Goal: Task Accomplishment & Management: Complete application form

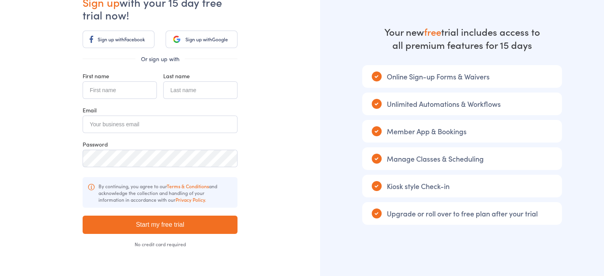
scroll to position [66, 0]
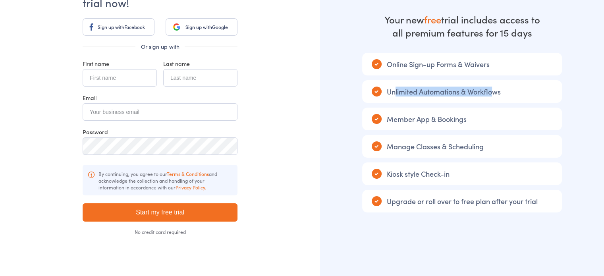
drag, startPoint x: 395, startPoint y: 93, endPoint x: 491, endPoint y: 93, distance: 96.5
click at [491, 93] on div "Unlimited Automations & Workflows" at bounding box center [462, 91] width 200 height 23
click at [474, 104] on div "Your new free trial includes access to all premium features for 15 days Online …" at bounding box center [462, 108] width 284 height 349
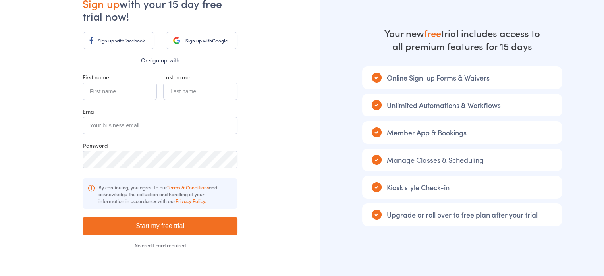
scroll to position [0, 0]
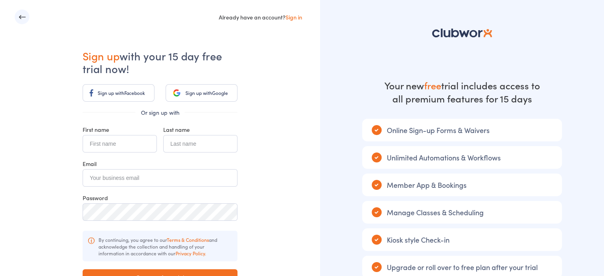
click at [199, 98] on link "Sign up with Google" at bounding box center [202, 92] width 72 height 17
click at [265, 122] on div "Already have an account? Sign in Sign up with your 15 day free trial now! Sign …" at bounding box center [160, 174] width 320 height 349
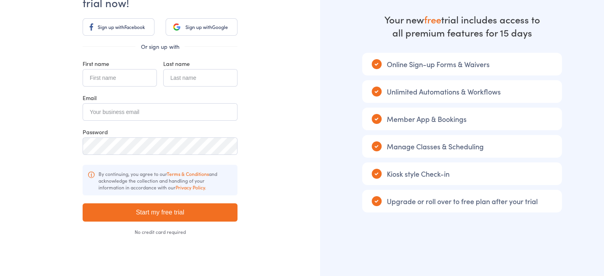
click at [434, 202] on div "Upgrade or roll over to free plan after your trial" at bounding box center [462, 201] width 200 height 23
click at [113, 82] on input "text" at bounding box center [120, 77] width 74 height 17
click at [286, 96] on div "Already have an account? Sign in Sign up with your 15 day free trial now! Sign …" at bounding box center [160, 108] width 320 height 349
drag, startPoint x: 409, startPoint y: 93, endPoint x: 515, endPoint y: 89, distance: 106.5
click at [515, 89] on div "Unlimited Automations & Workflows" at bounding box center [462, 91] width 200 height 23
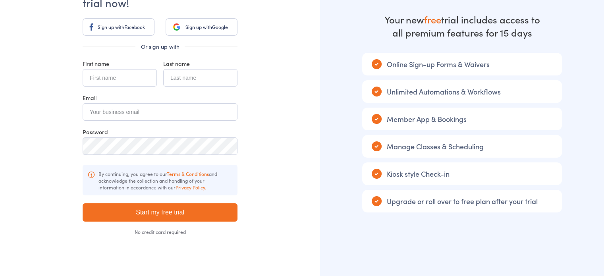
click at [513, 92] on div "Unlimited Automations & Workflows" at bounding box center [462, 91] width 200 height 23
drag, startPoint x: 399, startPoint y: 122, endPoint x: 464, endPoint y: 122, distance: 65.1
click at [464, 122] on div "Member App & Bookings" at bounding box center [462, 119] width 200 height 23
drag, startPoint x: 473, startPoint y: 123, endPoint x: 476, endPoint y: 127, distance: 5.7
click at [474, 123] on div "Member App & Bookings" at bounding box center [462, 119] width 200 height 23
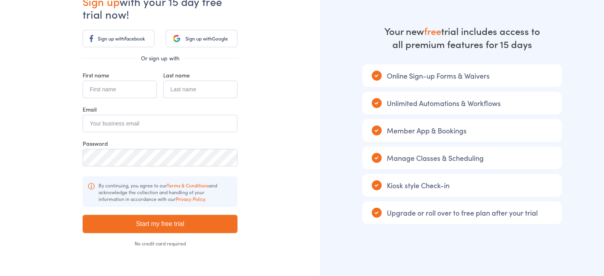
scroll to position [0, 0]
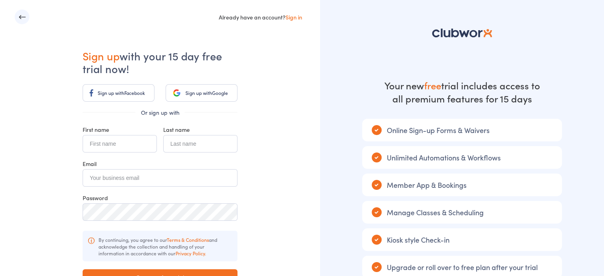
drag, startPoint x: 445, startPoint y: 83, endPoint x: 549, endPoint y: 95, distance: 104.2
click at [548, 95] on div "Your new free trial includes access to all premium features for 15 days Online …" at bounding box center [462, 174] width 284 height 349
drag, startPoint x: 549, startPoint y: 95, endPoint x: 552, endPoint y: 97, distance: 4.3
click at [549, 95] on div "Your new free trial includes access to all premium features for 15 days Online …" at bounding box center [462, 174] width 284 height 349
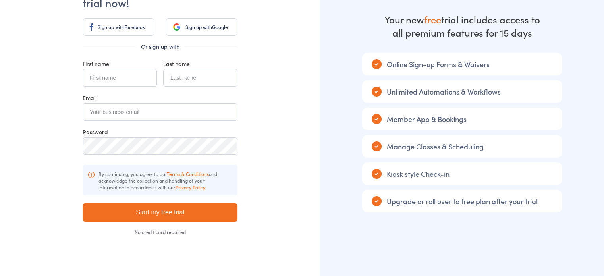
click at [507, 93] on div "Unlimited Automations & Workflows" at bounding box center [462, 91] width 200 height 23
drag, startPoint x: 410, startPoint y: 98, endPoint x: 515, endPoint y: 96, distance: 104.8
click at [512, 96] on div "Unlimited Automations & Workflows" at bounding box center [462, 91] width 200 height 23
click at [512, 111] on div "Member App & Bookings" at bounding box center [462, 119] width 200 height 23
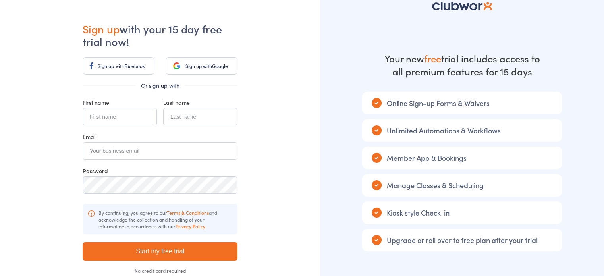
scroll to position [0, 0]
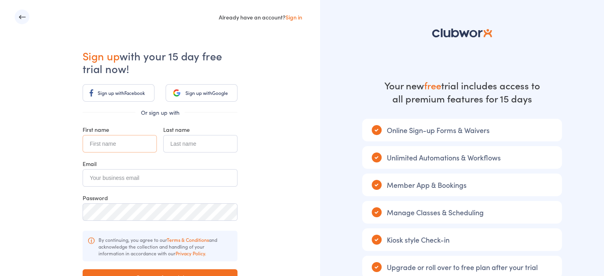
click at [109, 144] on input "text" at bounding box center [120, 143] width 74 height 17
type input "Hong"
type input "[PERSON_NAME]"
click at [162, 179] on input "email" at bounding box center [160, 177] width 155 height 17
type input "h"
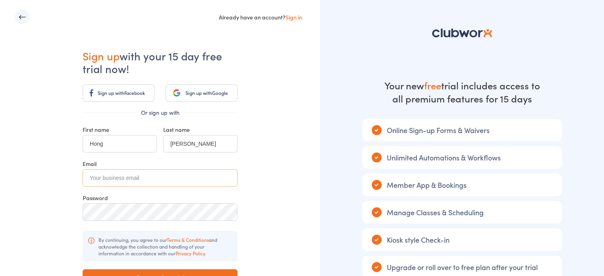
type input "h"
paste input "[EMAIL_ADDRESS][DOMAIN_NAME]"
type input "[EMAIL_ADDRESS][DOMAIN_NAME]"
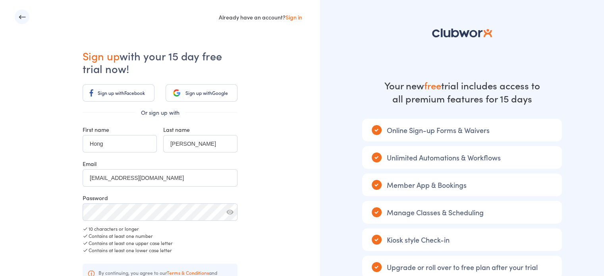
click at [272, 183] on div "Already have an account? Sign in Sign up with your 15 day free trial now! Sign …" at bounding box center [160, 191] width 320 height 382
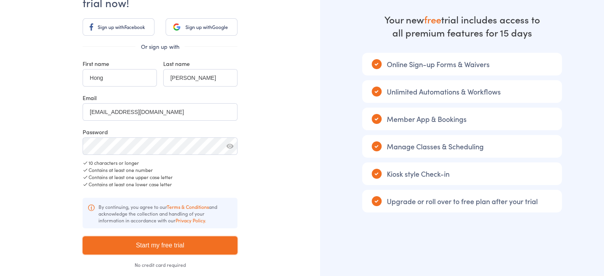
click at [179, 243] on input "Start my free trial" at bounding box center [160, 245] width 155 height 18
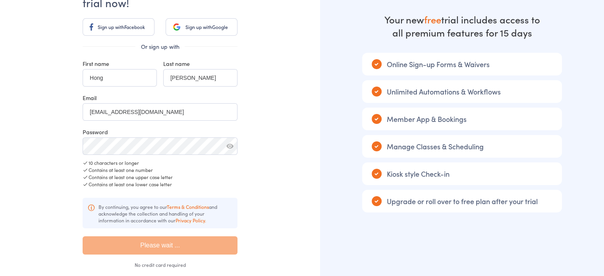
type input "Please wait ..."
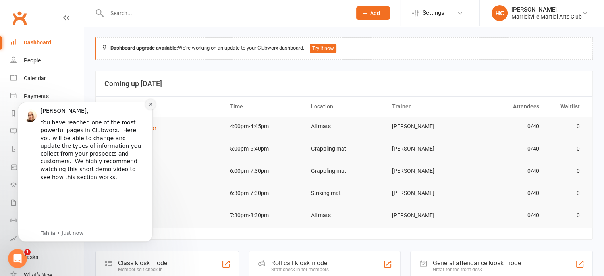
click at [149, 106] on icon "Dismiss notification" at bounding box center [151, 104] width 4 height 4
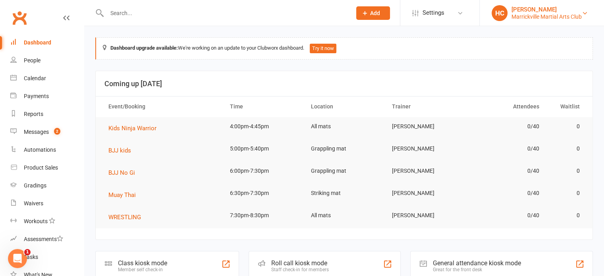
click at [537, 12] on div "[PERSON_NAME]" at bounding box center [546, 9] width 70 height 7
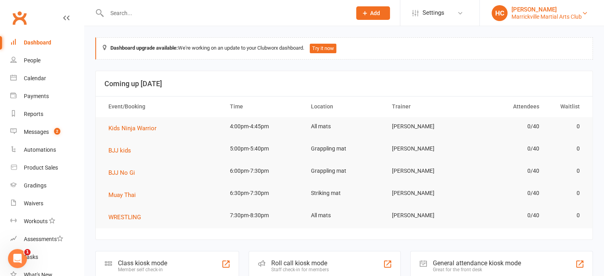
click at [527, 17] on div "Marrickville Martial Arts Club" at bounding box center [546, 16] width 70 height 7
click at [511, 13] on div "Marrickville Martial Arts Club" at bounding box center [546, 16] width 70 height 7
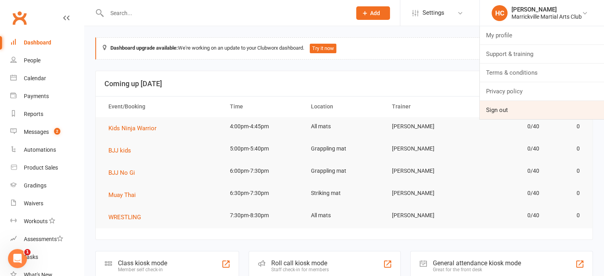
click at [511, 110] on link "Sign out" at bounding box center [542, 110] width 124 height 18
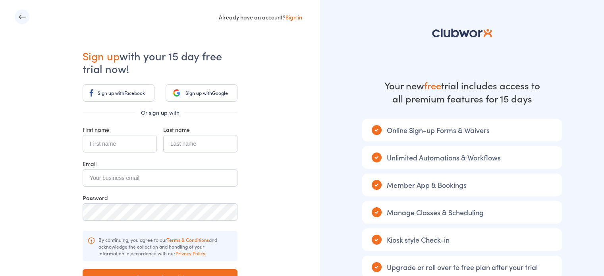
click at [112, 138] on input "text" at bounding box center [120, 143] width 74 height 17
type input "Hong"
type input "[PERSON_NAME]"
click at [287, 180] on div "Already have an account? Sign in Sign up with your 15 day free trial now! Sign …" at bounding box center [160, 174] width 320 height 349
click at [178, 181] on input "email" at bounding box center [160, 177] width 155 height 17
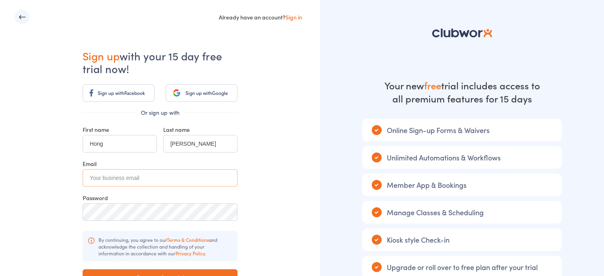
paste input "[EMAIL_ADDRESS][DOMAIN_NAME]"
type input "[EMAIL_ADDRESS][DOMAIN_NAME]"
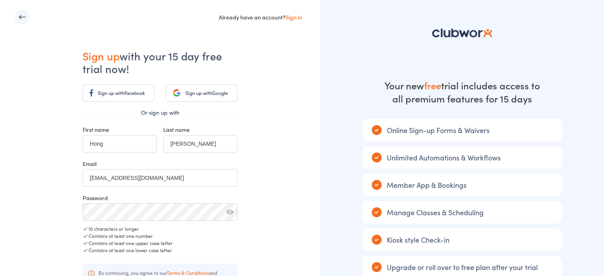
click at [230, 212] on button "button" at bounding box center [229, 211] width 7 height 7
click at [313, 175] on div "Already have an account? Sign in Sign up with your 15 day free trial now! Sign …" at bounding box center [160, 191] width 320 height 382
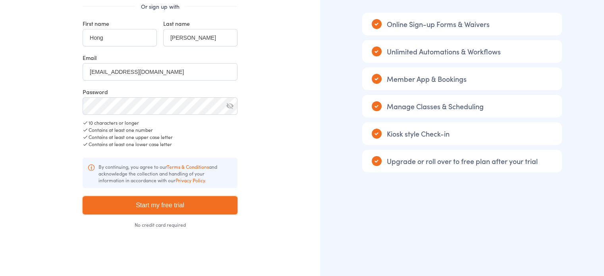
drag, startPoint x: 212, startPoint y: 207, endPoint x: 218, endPoint y: 203, distance: 7.1
click at [213, 207] on input "Start my free trial" at bounding box center [160, 205] width 155 height 18
type input "Please wait ..."
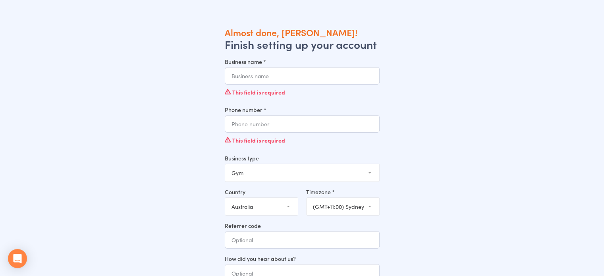
click at [275, 88] on div "This field is required" at bounding box center [302, 92] width 155 height 15
click at [283, 81] on input "Business name *" at bounding box center [302, 75] width 155 height 17
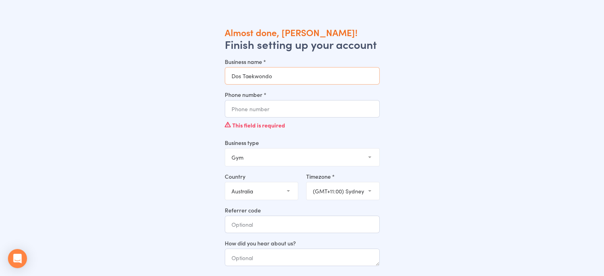
type input "Dos Taekwondo"
click at [292, 110] on input "Phone number *" at bounding box center [302, 108] width 155 height 17
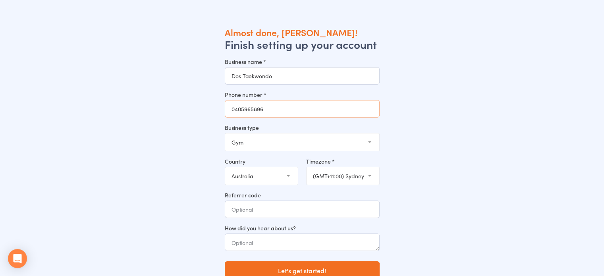
type input "0405965896"
click at [354, 141] on select "Gym Studio Martial Arts Yoga School Dance School Pole Dance Personal Trainer Cr…" at bounding box center [302, 141] width 154 height 17
select select "2"
click at [225, 133] on select "Gym Studio Martial Arts Yoga School Dance School Pole Dance Personal Trainer Cr…" at bounding box center [302, 141] width 154 height 17
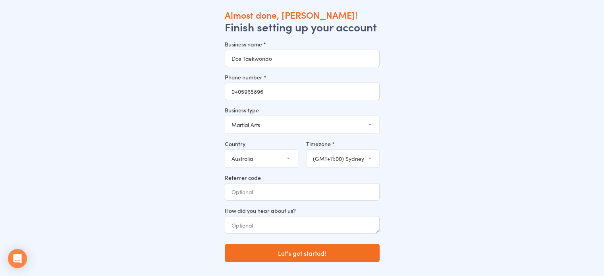
scroll to position [27, 0]
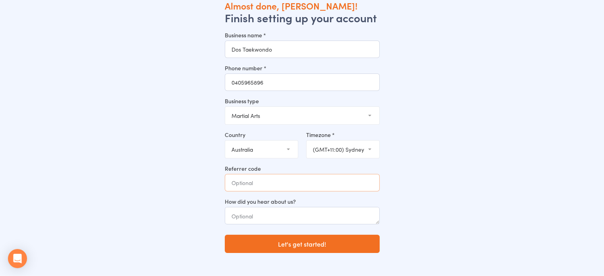
click at [291, 189] on input "Referrer code" at bounding box center [302, 182] width 155 height 17
click at [334, 221] on textarea at bounding box center [302, 215] width 155 height 17
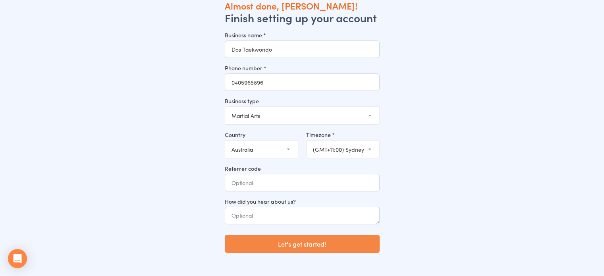
click at [340, 249] on button "Let's get started!" at bounding box center [302, 244] width 155 height 18
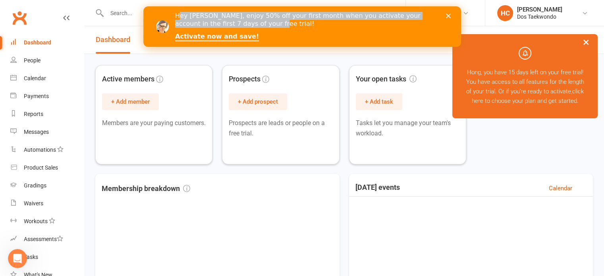
drag, startPoint x: 179, startPoint y: 17, endPoint x: 426, endPoint y: 20, distance: 247.8
click at [426, 20] on div "Hey [PERSON_NAME], enjoy 50% off your first month when you activate your accoun…" at bounding box center [305, 20] width 260 height 16
click at [398, 39] on div "Hey [PERSON_NAME], enjoy 50% off your first month when you activate your accoun…" at bounding box center [311, 27] width 273 height 34
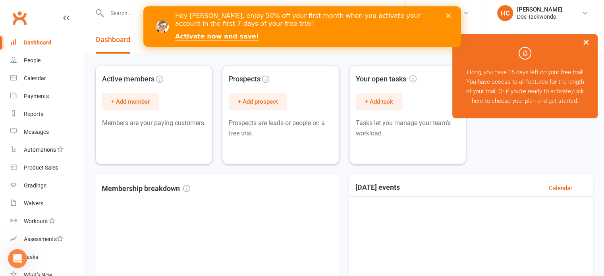
drag, startPoint x: 449, startPoint y: 18, endPoint x: 607, endPoint y: 27, distance: 157.9
click at [449, 18] on div "Hey [PERSON_NAME], enjoy 50% off your first month when you activate your accoun…" at bounding box center [302, 27] width 318 height 34
click at [591, 40] on button "×" at bounding box center [586, 41] width 14 height 17
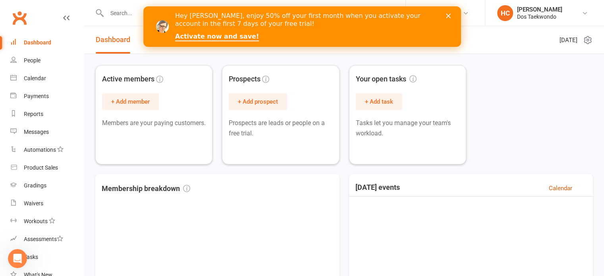
click at [448, 17] on icon "Close" at bounding box center [448, 16] width 5 height 5
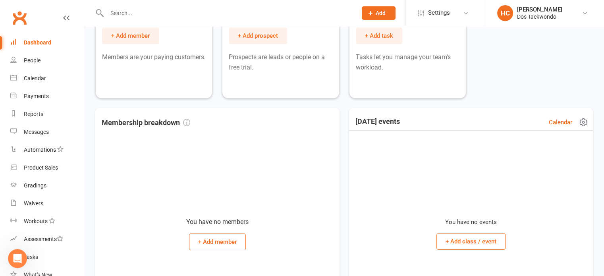
scroll to position [218, 0]
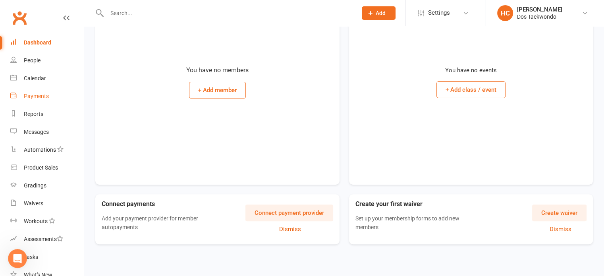
click at [37, 97] on div "Payments" at bounding box center [36, 96] width 25 height 6
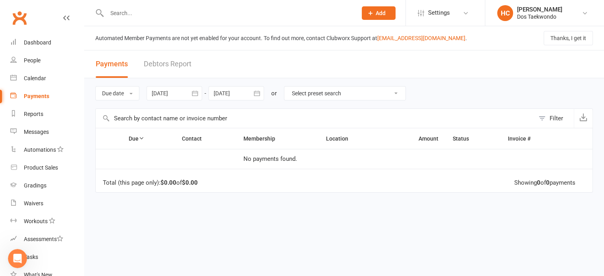
click at [384, 15] on span "Add" at bounding box center [381, 13] width 10 height 6
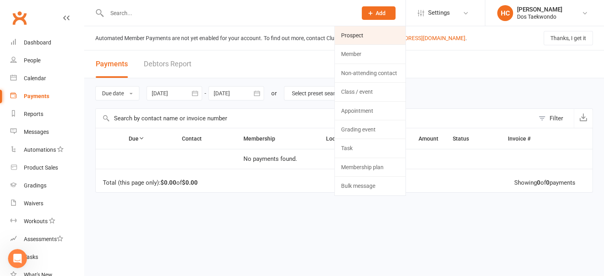
click at [387, 33] on link "Prospect" at bounding box center [370, 35] width 71 height 18
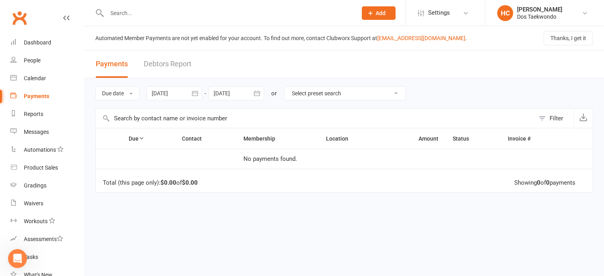
click at [179, 68] on link "Debtors Report" at bounding box center [168, 63] width 48 height 27
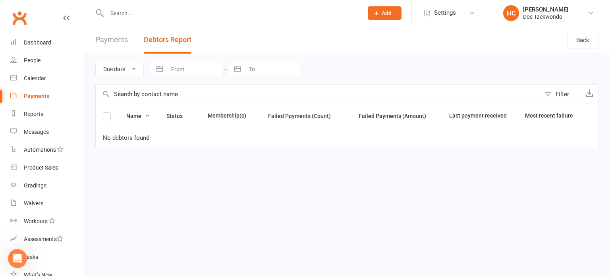
click at [114, 42] on link "Payments" at bounding box center [112, 39] width 32 height 27
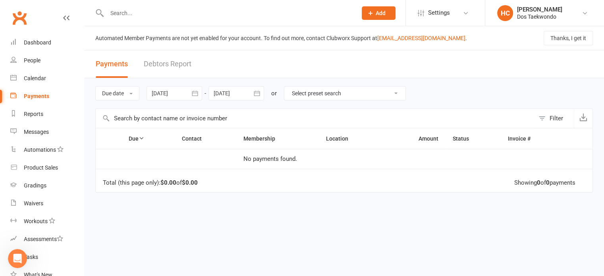
click at [32, 95] on div "Payments" at bounding box center [36, 96] width 25 height 6
click at [34, 58] on div "People" at bounding box center [32, 60] width 17 height 6
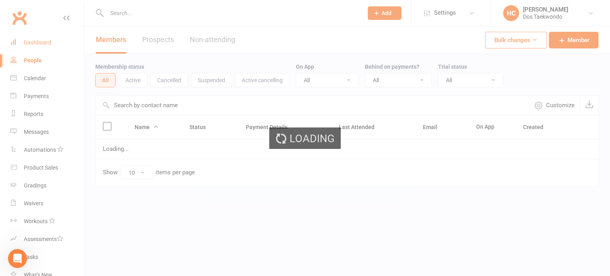
click at [49, 35] on link "Dashboard" at bounding box center [46, 43] width 73 height 18
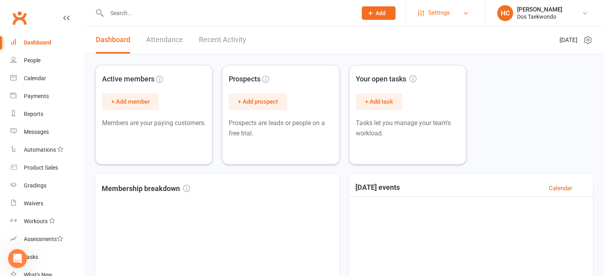
click at [452, 10] on link "Settings" at bounding box center [445, 13] width 55 height 18
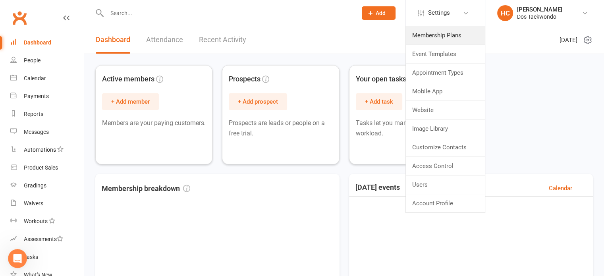
click at [459, 35] on link "Membership Plans" at bounding box center [445, 35] width 79 height 18
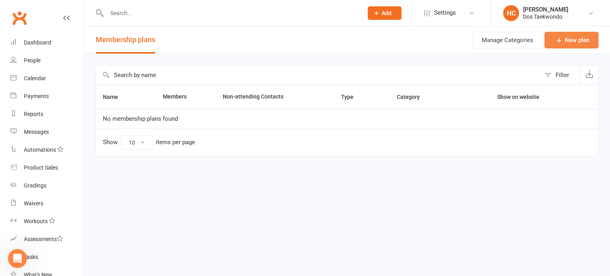
click at [575, 39] on link "New plan" at bounding box center [571, 40] width 54 height 17
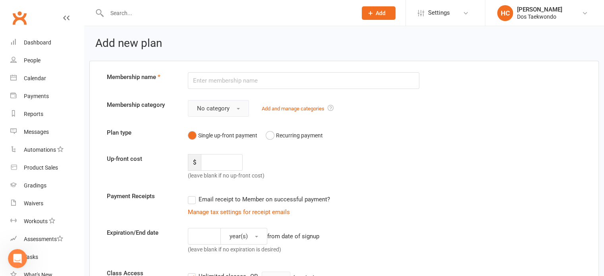
click at [225, 105] on span "No category" at bounding box center [213, 108] width 33 height 7
click at [440, 116] on div "Membership category No category No category General Add and manage categories" at bounding box center [344, 108] width 486 height 17
click at [273, 133] on button "Recurring payment" at bounding box center [294, 135] width 57 height 15
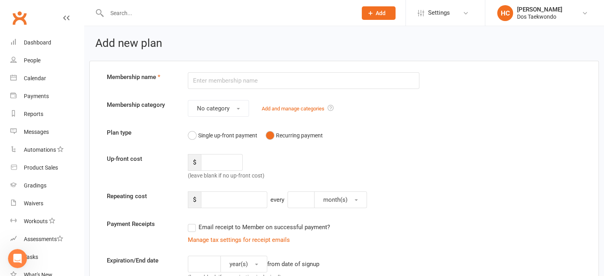
scroll to position [66, 0]
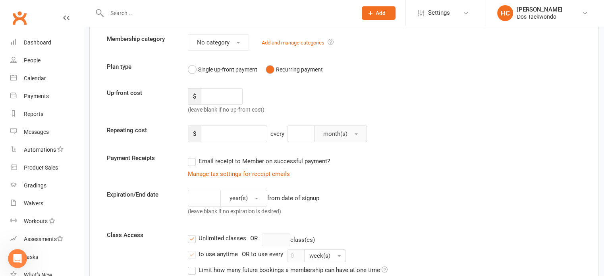
click at [338, 138] on button "month(s)" at bounding box center [340, 133] width 53 height 17
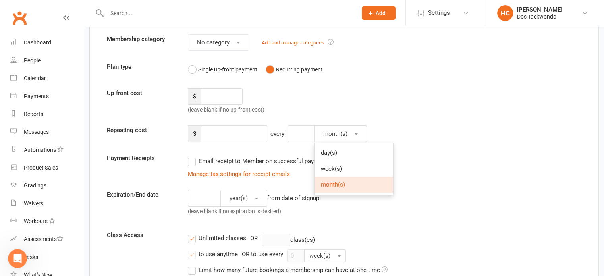
click at [455, 107] on div "Up-front cost $ (leave blank if no up-front cost)" at bounding box center [344, 101] width 486 height 26
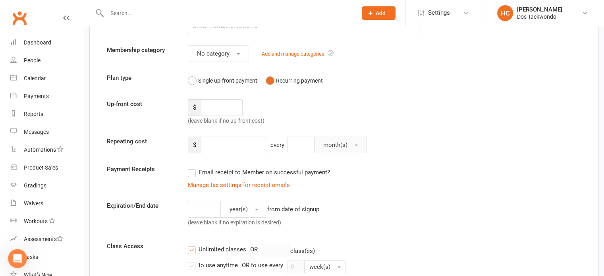
scroll to position [8, 0]
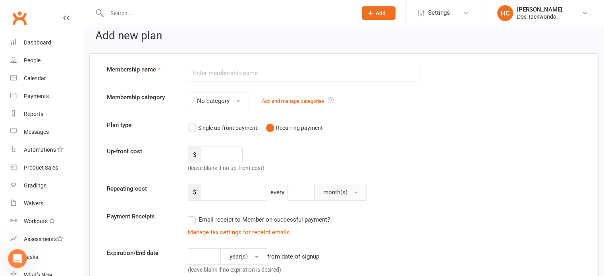
click at [349, 196] on button "month(s)" at bounding box center [340, 192] width 53 height 17
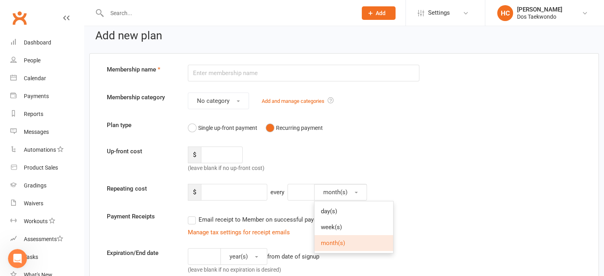
click at [351, 239] on link "month(s)" at bounding box center [353, 243] width 79 height 16
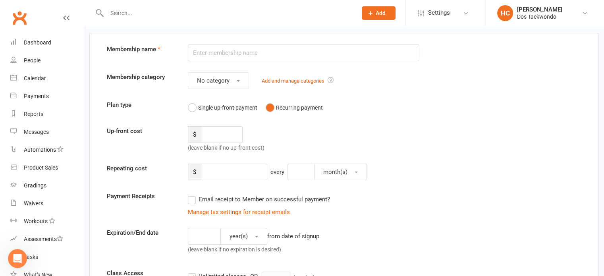
scroll to position [0, 0]
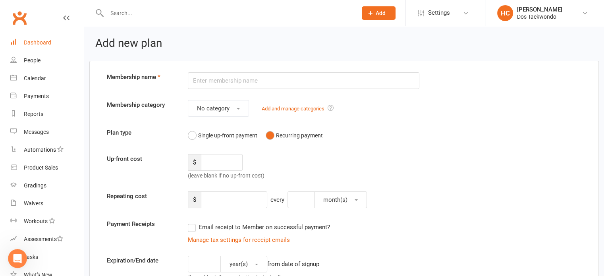
click at [44, 41] on div "Dashboard" at bounding box center [37, 42] width 27 height 6
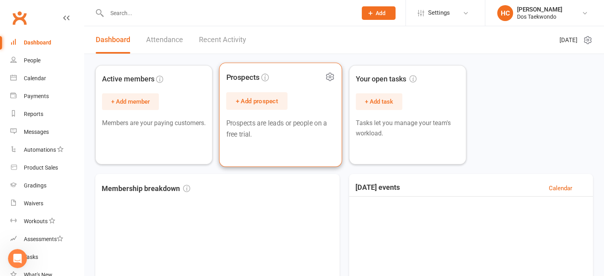
click at [329, 79] on icon at bounding box center [330, 77] width 10 height 10
click at [542, 109] on div "Active members + Add member Members are your paying customers. Prospects + Add …" at bounding box center [344, 114] width 498 height 99
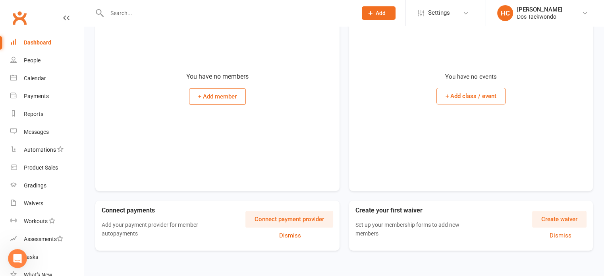
scroll to position [218, 0]
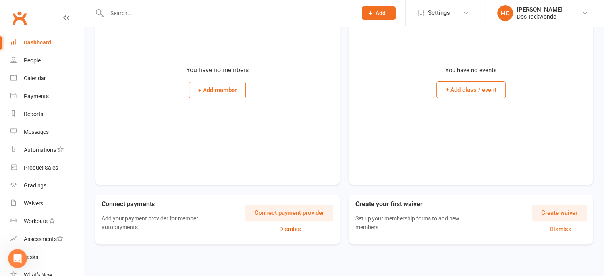
click at [560, 211] on button "Create waiver" at bounding box center [559, 212] width 54 height 17
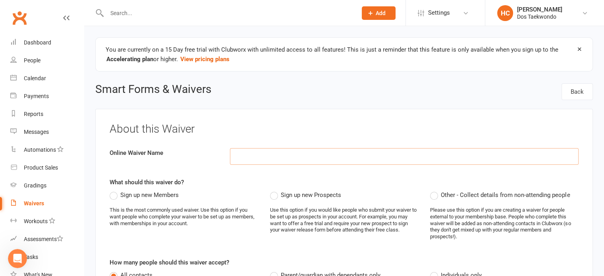
scroll to position [66, 0]
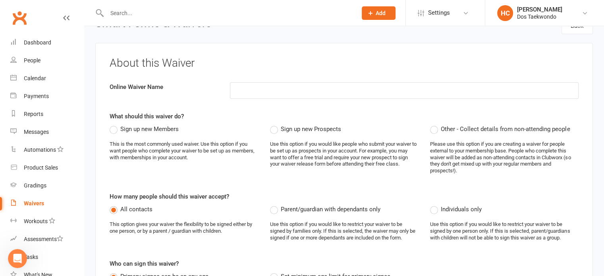
click at [111, 126] on label "Sign up new Members" at bounding box center [144, 129] width 69 height 10
click at [111, 124] on input "Sign up new Members" at bounding box center [112, 124] width 5 height 0
click at [279, 130] on label "Sign up new Prospects" at bounding box center [305, 129] width 71 height 10
click at [275, 124] on input "Sign up new Prospects" at bounding box center [272, 124] width 5 height 0
click at [145, 131] on span "Sign up new Members" at bounding box center [149, 128] width 58 height 8
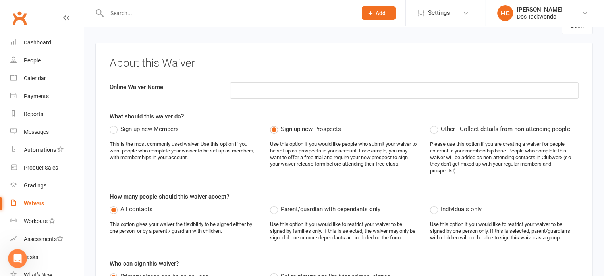
click at [115, 124] on input "Sign up new Members" at bounding box center [112, 124] width 5 height 0
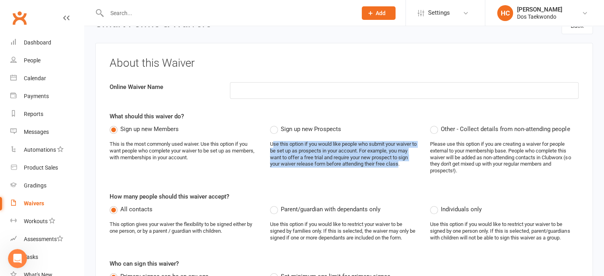
drag, startPoint x: 273, startPoint y: 147, endPoint x: 400, endPoint y: 168, distance: 128.5
click at [400, 168] on div "Sign up new Prospects Use this option if you would like people who submit your …" at bounding box center [344, 149] width 149 height 50
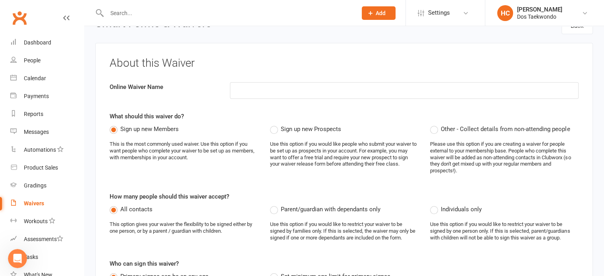
click at [352, 174] on div "Sign up new Members This is the most commonly used waiver. Use this option if y…" at bounding box center [344, 152] width 481 height 56
click at [330, 127] on span "Sign up new Prospects" at bounding box center [311, 128] width 60 height 8
click at [275, 124] on input "Sign up new Prospects" at bounding box center [272, 124] width 5 height 0
click at [330, 127] on span "Sign up new Prospects" at bounding box center [311, 128] width 60 height 8
click at [275, 124] on input "Sign up new Prospects" at bounding box center [272, 124] width 5 height 0
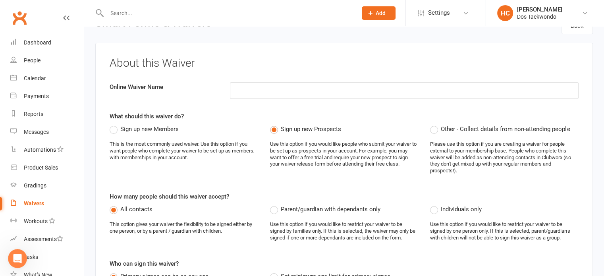
click at [330, 127] on span "Sign up new Prospects" at bounding box center [311, 128] width 60 height 8
click at [275, 124] on input "Sign up new Prospects" at bounding box center [272, 124] width 5 height 0
click at [329, 127] on span "Sign up new Prospects" at bounding box center [311, 128] width 60 height 8
click at [275, 124] on input "Sign up new Prospects" at bounding box center [272, 124] width 5 height 0
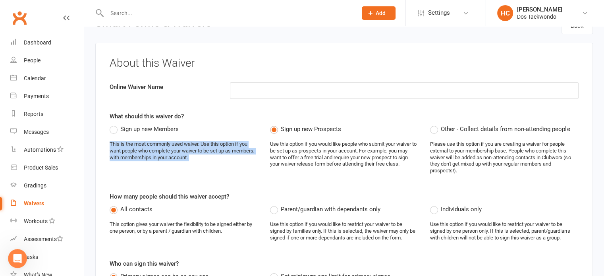
drag, startPoint x: 346, startPoint y: 122, endPoint x: 337, endPoint y: 129, distance: 11.9
click at [337, 129] on div "What should this waiver do? Sign up new Members This is the most commonly used …" at bounding box center [344, 146] width 469 height 69
click at [349, 128] on div "Sign up new Prospects Use this option if you would like people who submit your …" at bounding box center [344, 149] width 149 height 50
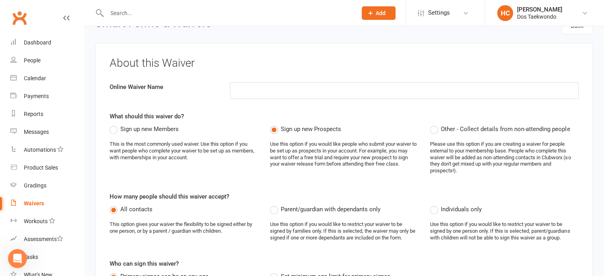
drag, startPoint x: 345, startPoint y: 129, endPoint x: 327, endPoint y: 129, distance: 17.5
click at [326, 129] on div "Sign up new Prospects Use this option if you would like people who submit your …" at bounding box center [344, 149] width 149 height 50
drag, startPoint x: 338, startPoint y: 126, endPoint x: 318, endPoint y: 129, distance: 20.8
click at [318, 129] on span "Sign up new Prospects" at bounding box center [311, 128] width 60 height 8
click at [275, 124] on input "Sign up new Prospects" at bounding box center [272, 124] width 5 height 0
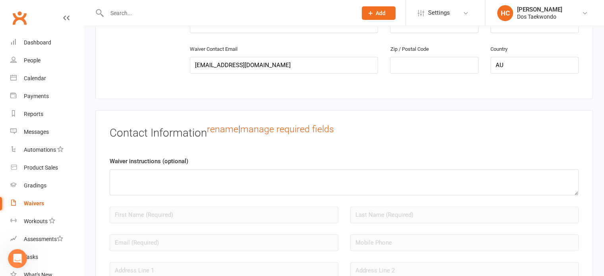
scroll to position [662, 0]
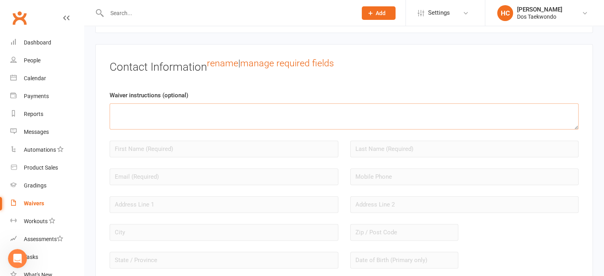
click at [203, 110] on textarea at bounding box center [344, 116] width 469 height 26
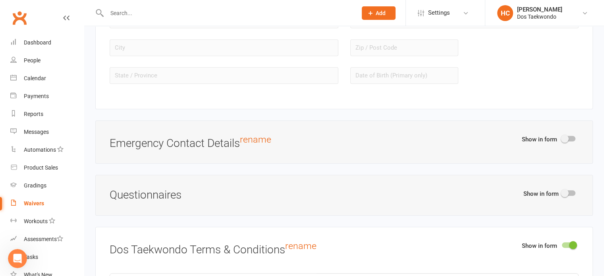
scroll to position [860, 0]
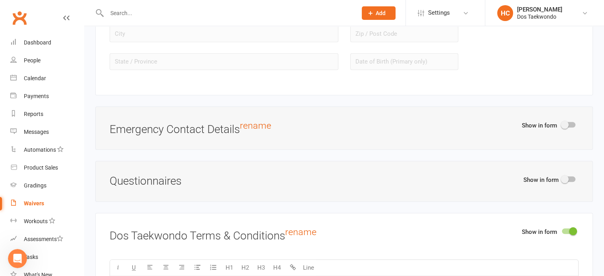
click at [562, 123] on span at bounding box center [565, 125] width 8 height 8
click at [562, 123] on input "checkbox" at bounding box center [562, 123] width 0 height 0
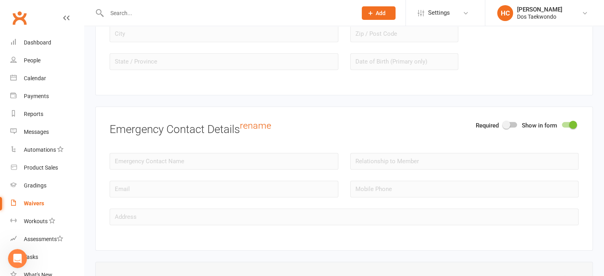
click at [569, 122] on div at bounding box center [569, 125] width 14 height 6
click at [562, 123] on input "checkbox" at bounding box center [562, 123] width 0 height 0
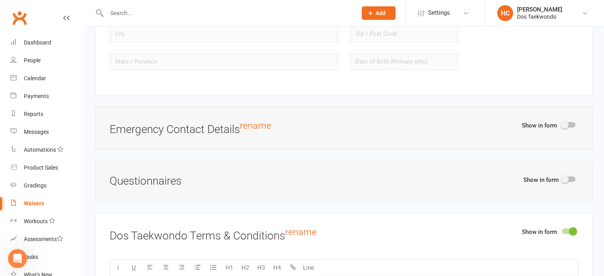
scroll to position [926, 0]
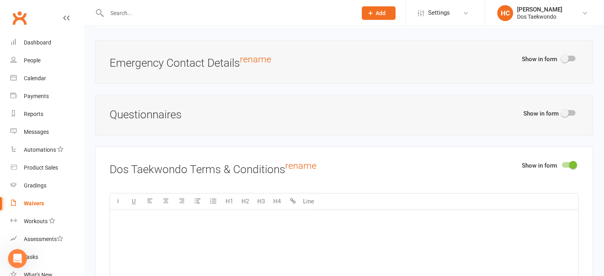
click at [566, 109] on span at bounding box center [565, 113] width 8 height 8
click at [562, 112] on input "checkbox" at bounding box center [562, 112] width 0 height 0
select select "do_not_copy_answers"
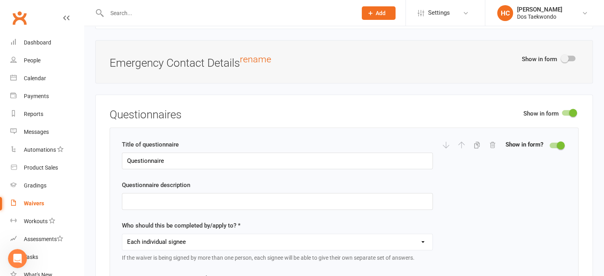
click at [567, 110] on div at bounding box center [569, 113] width 14 height 6
click at [562, 112] on input "checkbox" at bounding box center [562, 112] width 0 height 0
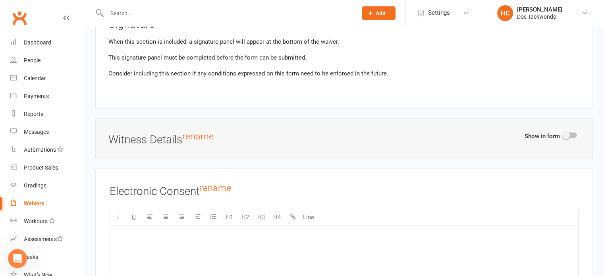
scroll to position [1588, 0]
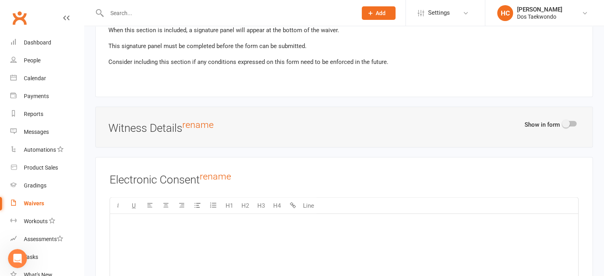
click at [560, 121] on switch at bounding box center [570, 124] width 20 height 7
click at [567, 120] on span at bounding box center [566, 124] width 8 height 8
click at [563, 123] on input "checkbox" at bounding box center [563, 123] width 0 height 0
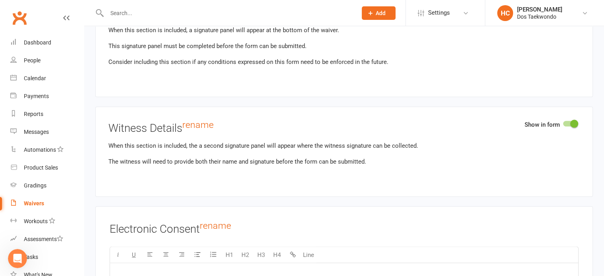
click at [571, 120] on span at bounding box center [574, 124] width 8 height 8
click at [563, 123] on input "checkbox" at bounding box center [563, 123] width 0 height 0
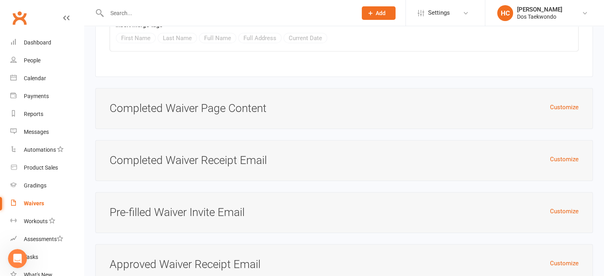
scroll to position [1919, 0]
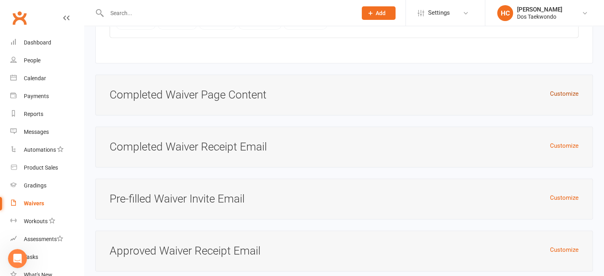
click at [562, 89] on button "Customize" at bounding box center [564, 94] width 29 height 10
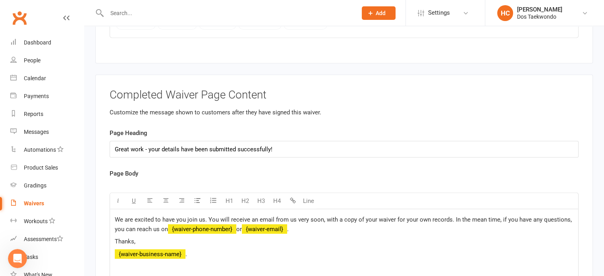
click at [562, 89] on h3 "Completed Waiver Page Content" at bounding box center [344, 95] width 469 height 12
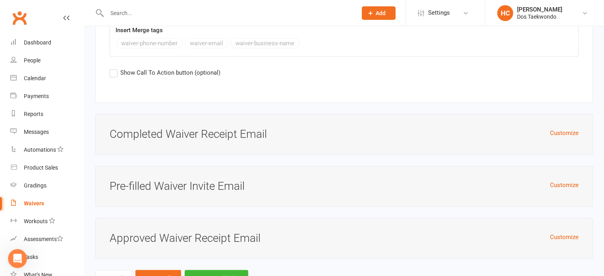
scroll to position [2251, 0]
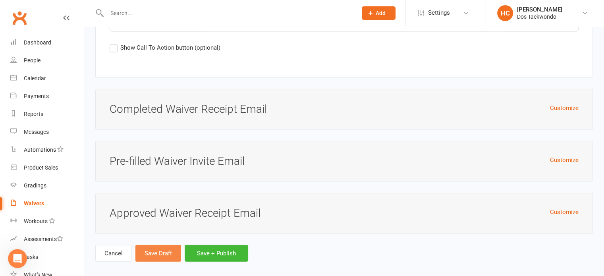
click at [159, 248] on button "Save Draft" at bounding box center [158, 253] width 46 height 17
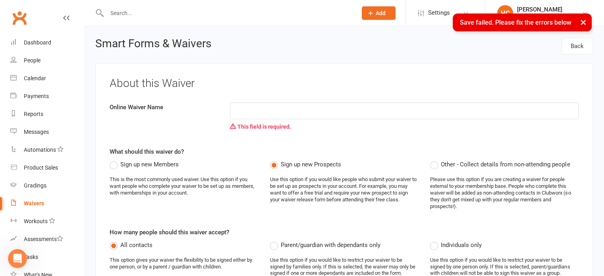
scroll to position [45, 0]
click at [583, 23] on button "×" at bounding box center [583, 22] width 14 height 17
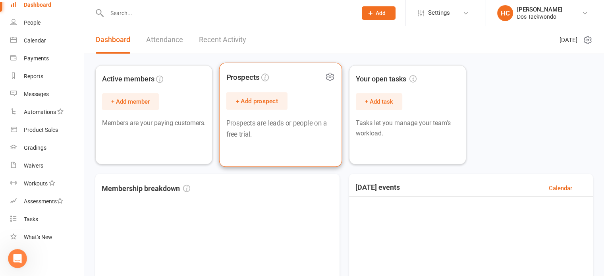
click at [270, 100] on button "+ Add prospect" at bounding box center [256, 100] width 61 height 17
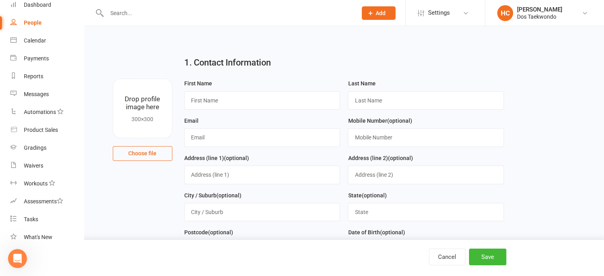
click at [575, 73] on div "1. Contact Information Drop profile image here 300×300 Choose file First Name L…" at bounding box center [344, 64] width 498 height 29
drag, startPoint x: 456, startPoint y: 256, endPoint x: 451, endPoint y: 256, distance: 4.8
click at [454, 256] on button "Cancel" at bounding box center [447, 257] width 37 height 17
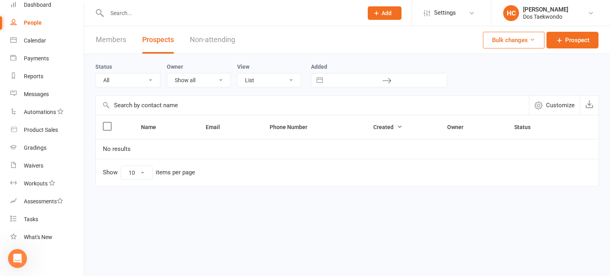
click at [111, 39] on link "Members" at bounding box center [111, 39] width 31 height 27
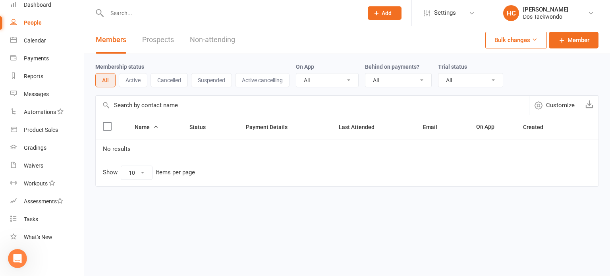
click at [333, 218] on html "Prospect Member Non-attending contact Class / event Appointment Grading event T…" at bounding box center [305, 114] width 610 height 229
click at [575, 48] on link "Member" at bounding box center [574, 40] width 50 height 17
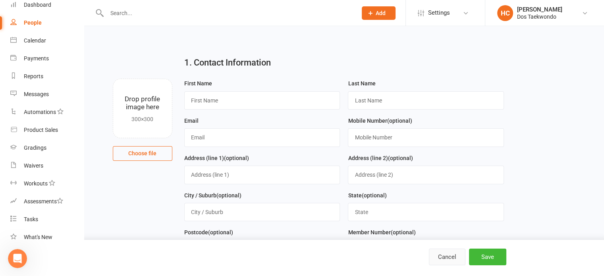
click at [446, 257] on button "Cancel" at bounding box center [447, 257] width 37 height 17
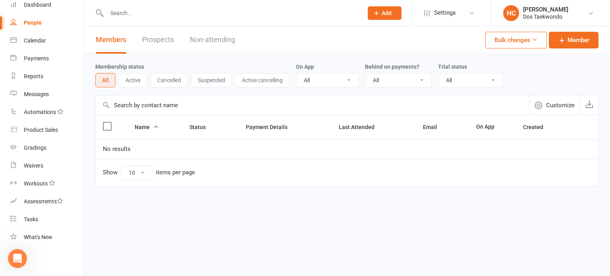
click at [393, 206] on div "Members Prospects Non-attending Bulk changes Member Membership status All Activ…" at bounding box center [347, 121] width 526 height 191
click at [44, 7] on div "Dashboard" at bounding box center [37, 5] width 27 height 6
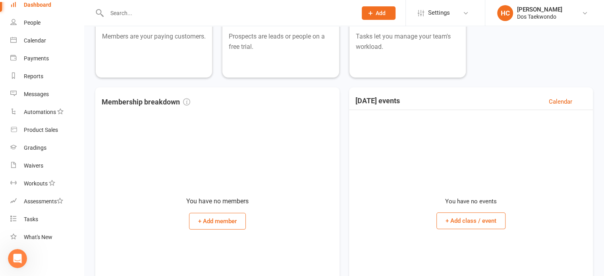
scroll to position [132, 0]
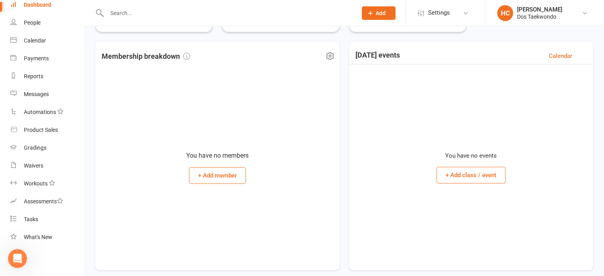
click at [327, 55] on icon at bounding box center [330, 56] width 10 height 10
drag, startPoint x: 303, startPoint y: 227, endPoint x: 256, endPoint y: 192, distance: 58.8
click at [303, 227] on div "You have no members + Add member" at bounding box center [217, 163] width 231 height 199
click at [244, 177] on button "+ Add member" at bounding box center [217, 175] width 57 height 17
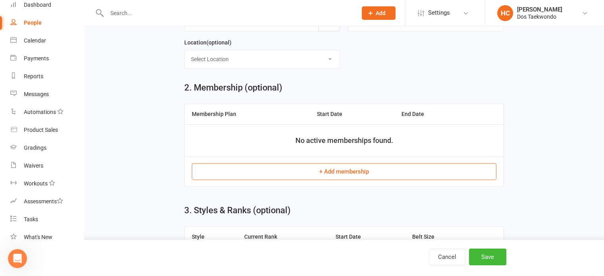
scroll to position [397, 0]
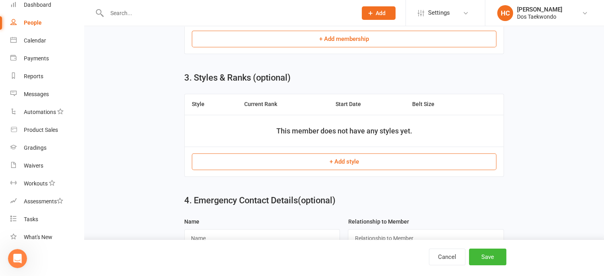
click at [352, 156] on button "+ Add style" at bounding box center [344, 161] width 305 height 17
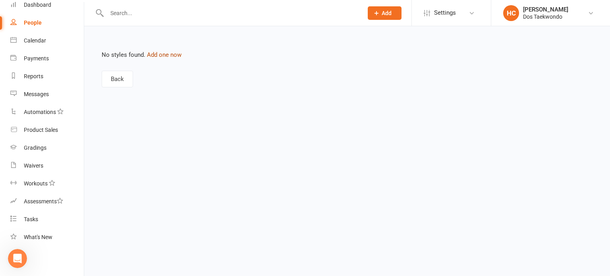
click at [170, 56] on link "Add one now" at bounding box center [164, 54] width 35 height 7
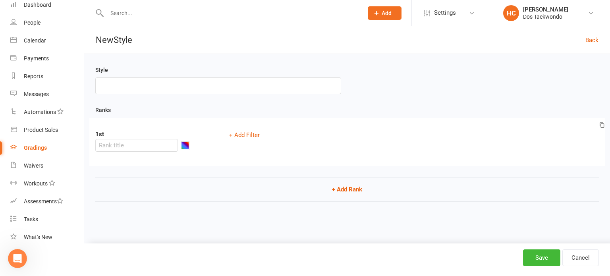
click at [189, 142] on button "button" at bounding box center [185, 146] width 8 height 8
click at [457, 77] on div "Style" at bounding box center [346, 85] width 515 height 40
click at [250, 129] on button "+ Add Filter" at bounding box center [244, 135] width 40 height 12
click at [353, 134] on select "Column name Belt Size Active for Grading? Most Recent Promotion All Classes Att…" at bounding box center [306, 135] width 162 height 12
drag, startPoint x: 438, startPoint y: 82, endPoint x: 437, endPoint y: 87, distance: 4.9
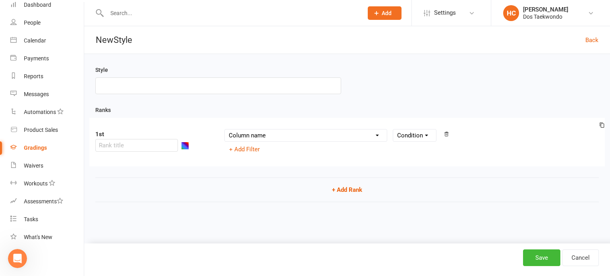
click at [438, 82] on div "Style" at bounding box center [346, 85] width 515 height 40
click at [417, 131] on select "Condition" at bounding box center [414, 135] width 43 height 12
click at [444, 100] on div "Style" at bounding box center [346, 85] width 515 height 40
click at [604, 128] on icon at bounding box center [602, 126] width 6 height 10
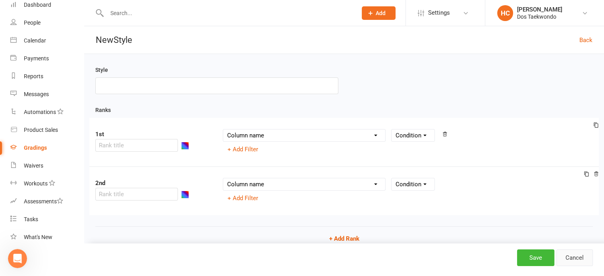
click at [582, 258] on link "Cancel" at bounding box center [574, 257] width 37 height 17
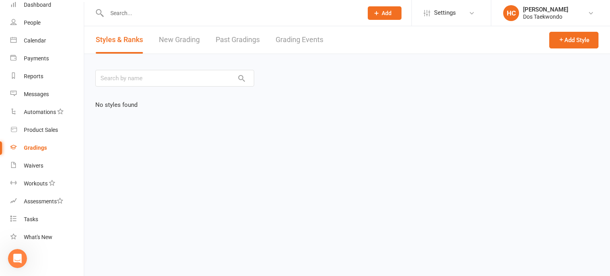
click at [182, 43] on link "New Grading" at bounding box center [179, 39] width 41 height 27
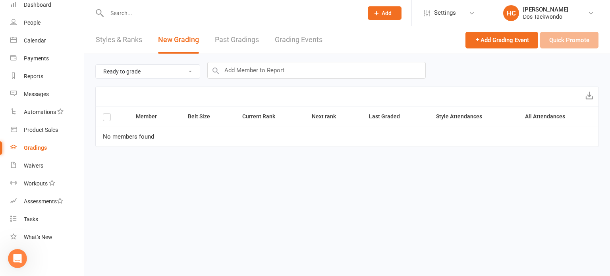
click at [232, 39] on link "Past Gradings" at bounding box center [237, 39] width 44 height 27
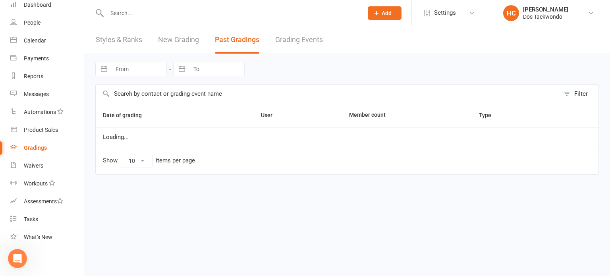
click at [294, 37] on link "Grading Events" at bounding box center [299, 39] width 48 height 27
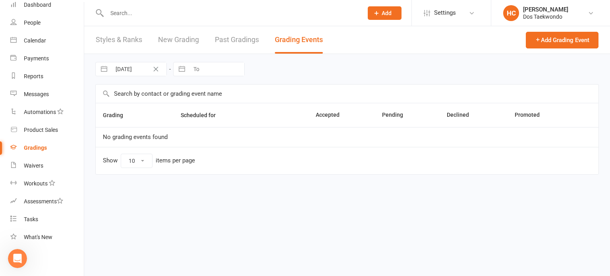
click at [218, 39] on link "Past Gradings" at bounding box center [237, 39] width 44 height 27
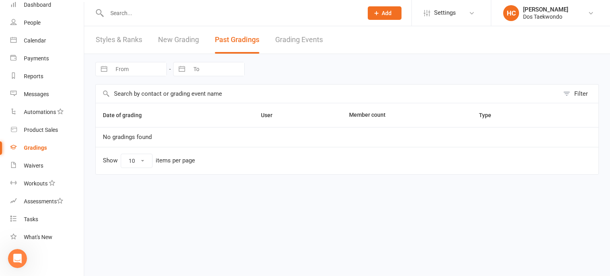
click at [176, 31] on link "New Grading" at bounding box center [178, 39] width 41 height 27
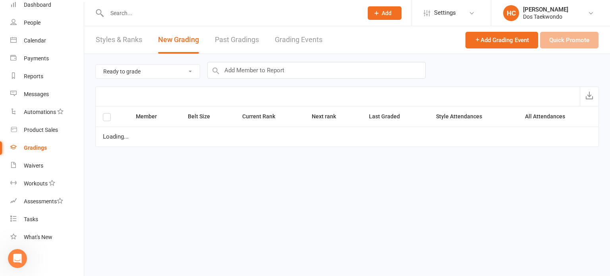
click at [159, 41] on link "New Grading" at bounding box center [178, 39] width 41 height 27
click at [123, 36] on link "Styles & Ranks" at bounding box center [119, 39] width 46 height 27
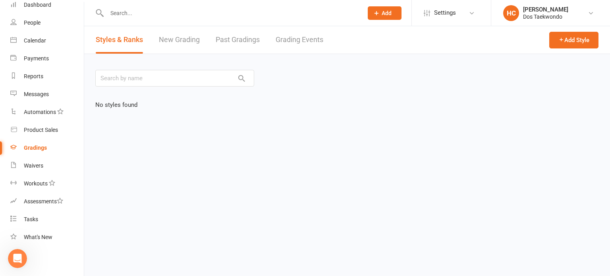
click at [39, 146] on div "Gradings" at bounding box center [35, 148] width 23 height 6
click at [115, 107] on div "No styles found" at bounding box center [176, 105] width 162 height 10
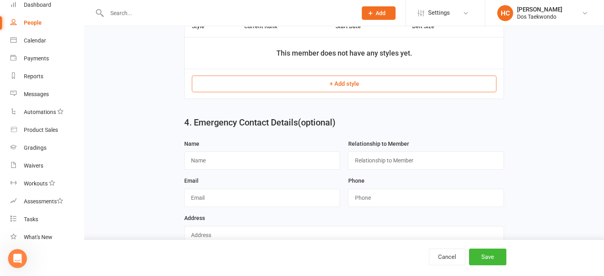
scroll to position [490, 0]
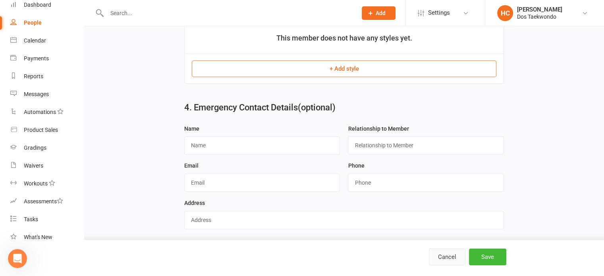
click at [448, 259] on button "Cancel" at bounding box center [447, 257] width 37 height 17
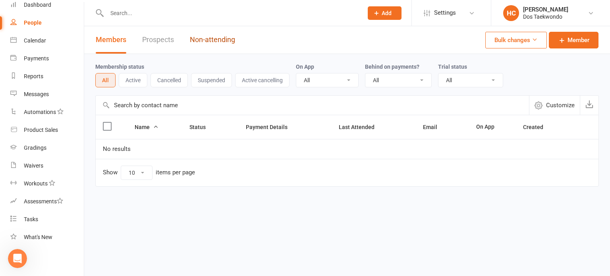
drag, startPoint x: 222, startPoint y: 38, endPoint x: 232, endPoint y: 39, distance: 9.9
click at [222, 38] on link "Non-attending" at bounding box center [212, 39] width 45 height 27
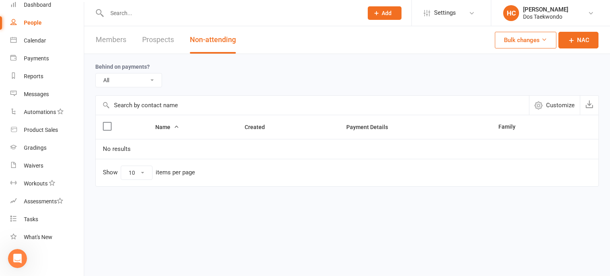
click at [527, 42] on button "Bulk changes" at bounding box center [526, 40] width 62 height 17
click at [523, 57] on link "Bulk Add Memberships" at bounding box center [516, 59] width 82 height 16
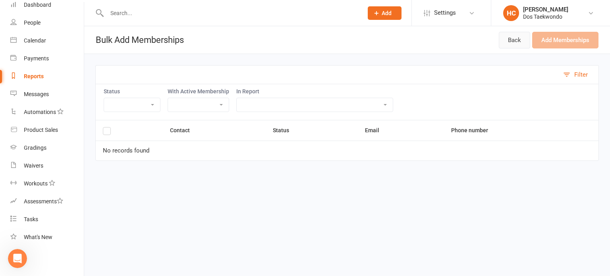
click at [518, 46] on link "Back" at bounding box center [514, 40] width 31 height 17
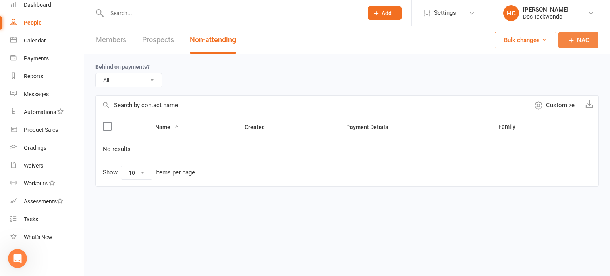
click at [583, 44] on span "NAC" at bounding box center [583, 40] width 12 height 10
click at [38, 133] on div "Product Sales" at bounding box center [41, 130] width 34 height 6
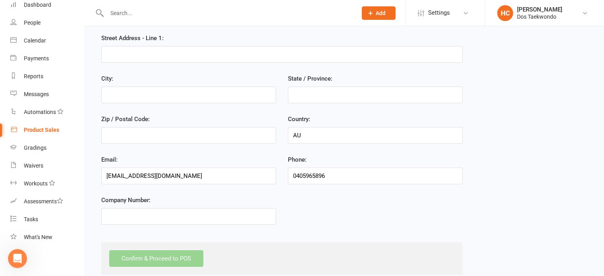
scroll to position [54, 0]
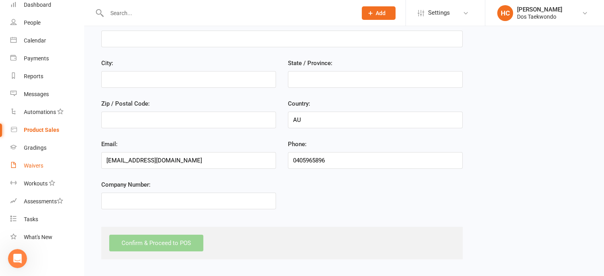
click at [36, 166] on div "Waivers" at bounding box center [33, 165] width 19 height 6
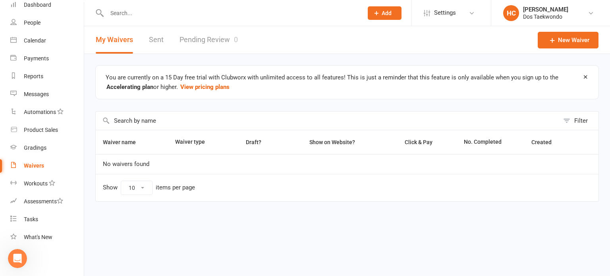
click at [156, 38] on link "Sent" at bounding box center [156, 39] width 15 height 27
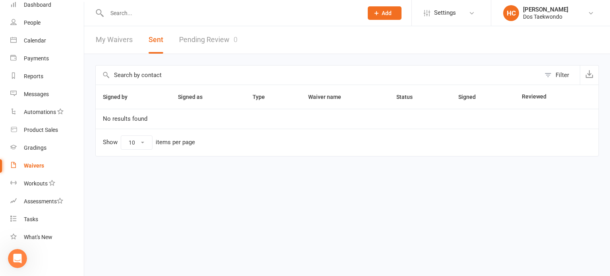
click at [224, 39] on link "Pending Review 0" at bounding box center [208, 39] width 58 height 27
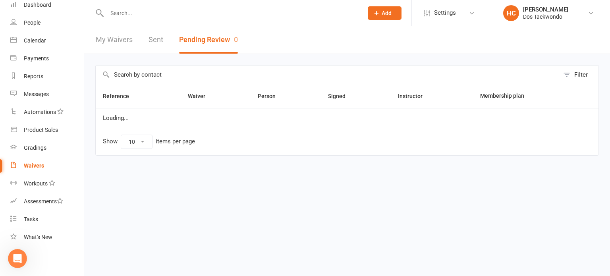
click at [117, 39] on link "My Waivers" at bounding box center [114, 39] width 37 height 27
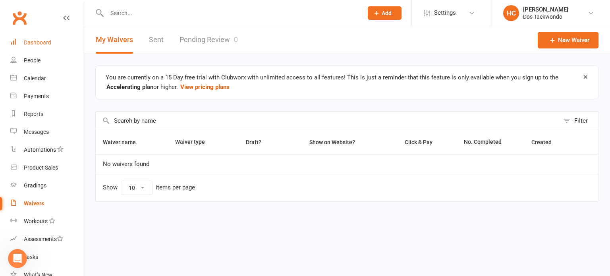
click at [41, 42] on div "Dashboard" at bounding box center [37, 42] width 27 height 6
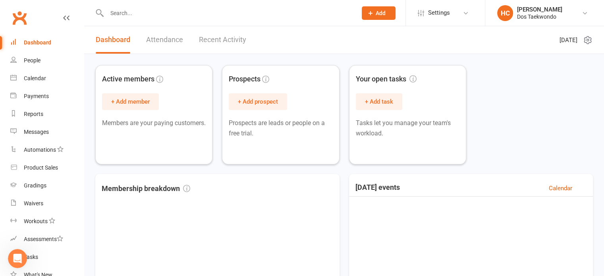
click at [163, 41] on link "Attendance" at bounding box center [164, 39] width 37 height 27
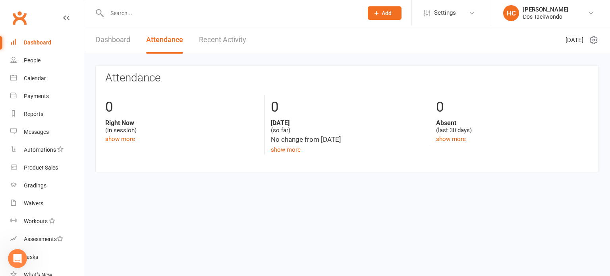
click at [229, 38] on link "Recent Activity" at bounding box center [222, 39] width 47 height 27
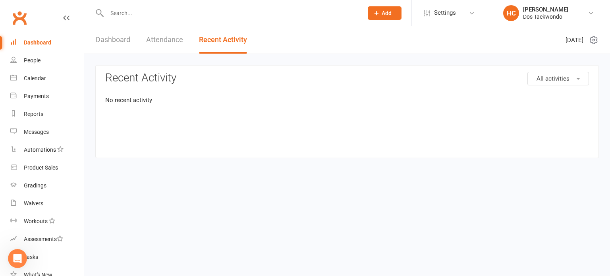
click at [114, 35] on link "Dashboard" at bounding box center [113, 39] width 35 height 27
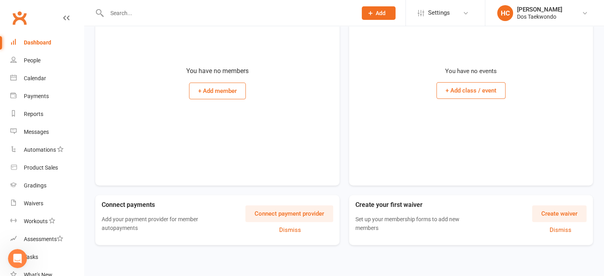
scroll to position [218, 0]
click at [33, 67] on link "People" at bounding box center [46, 61] width 73 height 18
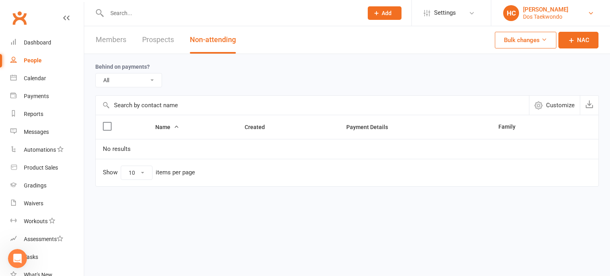
click at [562, 14] on link "HC Hong [PERSON_NAME] Dos Taekwondo" at bounding box center [550, 13] width 95 height 16
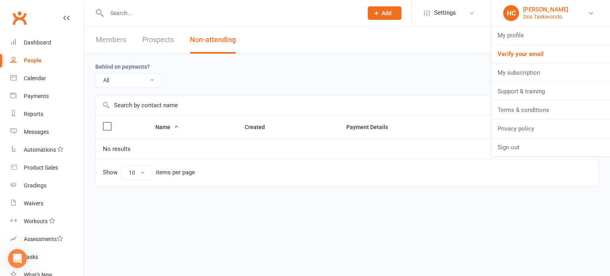
click at [565, 10] on link "HC Hong [PERSON_NAME] Dos Taekwondo" at bounding box center [550, 13] width 95 height 16
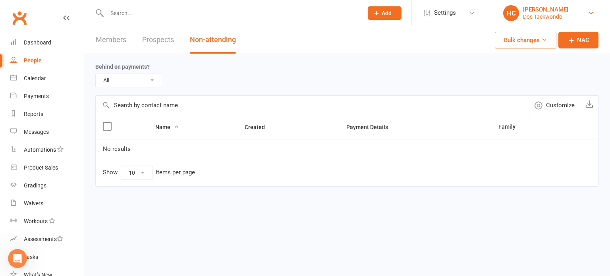
click at [569, 10] on link "HC Hong [PERSON_NAME] Dos Taekwondo" at bounding box center [550, 13] width 95 height 16
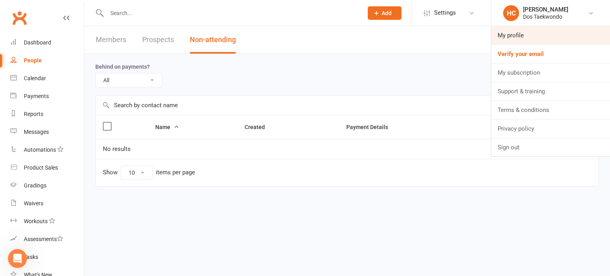
click at [537, 35] on link "My profile" at bounding box center [550, 35] width 119 height 18
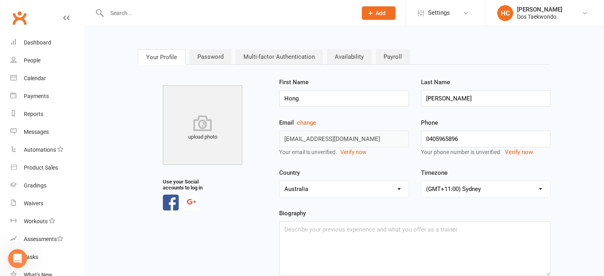
click at [281, 60] on link "Multi-factor Authentication" at bounding box center [278, 56] width 87 height 15
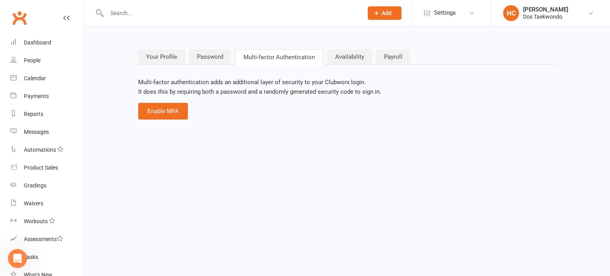
click at [359, 60] on link "Availability" at bounding box center [349, 56] width 45 height 15
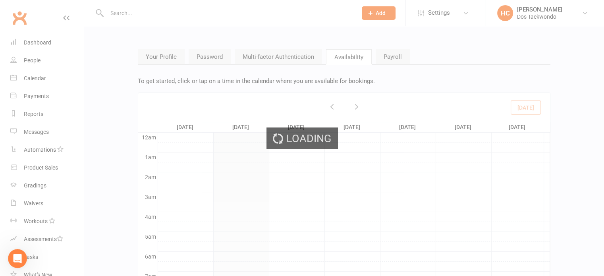
scroll to position [118, 0]
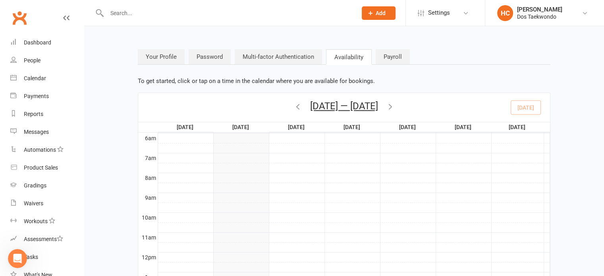
click at [401, 56] on link "Payroll" at bounding box center [393, 56] width 34 height 15
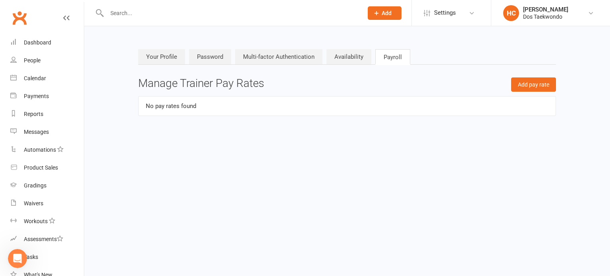
click at [207, 51] on link "Password" at bounding box center [210, 56] width 42 height 15
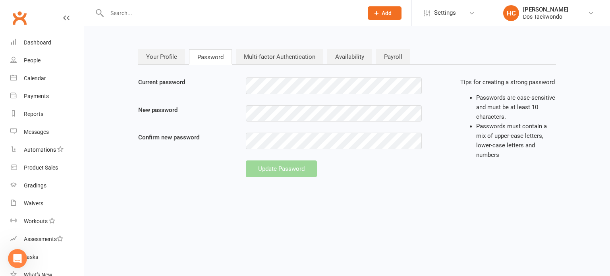
click at [160, 55] on link "Your Profile" at bounding box center [161, 56] width 47 height 15
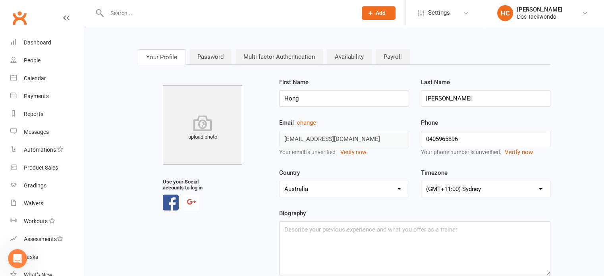
click at [217, 56] on link "Password" at bounding box center [210, 56] width 42 height 15
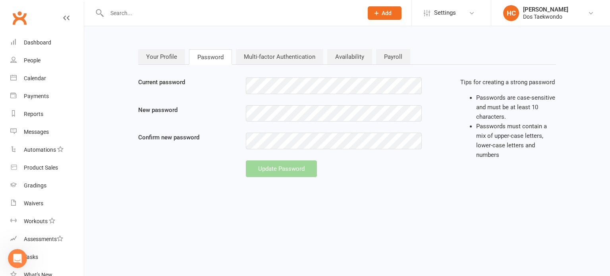
click at [291, 58] on link "Multi-factor Authentication" at bounding box center [279, 56] width 87 height 15
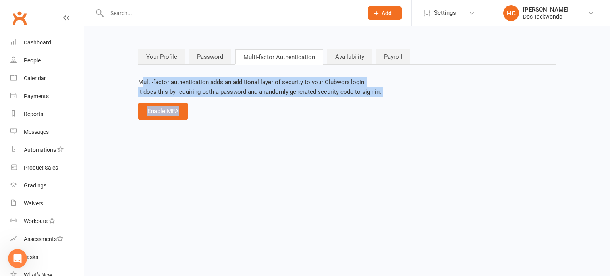
drag, startPoint x: 144, startPoint y: 85, endPoint x: 351, endPoint y: 102, distance: 208.0
click at [349, 102] on div "Multi-factor authentication adds an additional layer of security to your Clubwo…" at bounding box center [347, 98] width 418 height 42
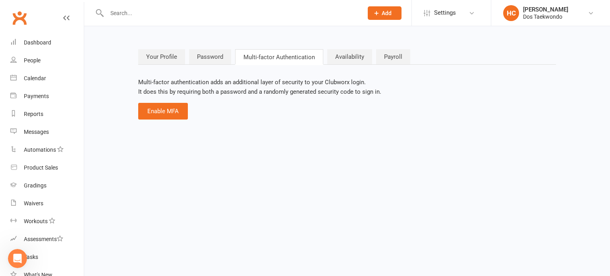
click at [369, 114] on div "Multi-factor authentication adds an additional layer of security to your Clubwo…" at bounding box center [347, 98] width 418 height 42
click at [41, 41] on div "Dashboard" at bounding box center [37, 42] width 27 height 6
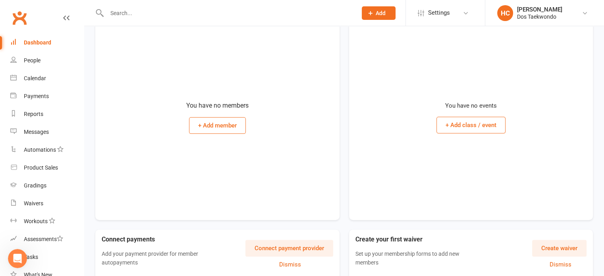
scroll to position [218, 0]
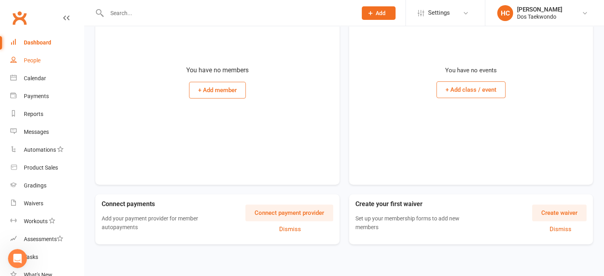
click at [29, 57] on link "People" at bounding box center [46, 61] width 73 height 18
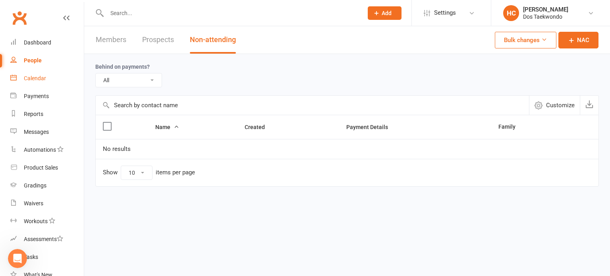
click at [37, 77] on div "Calendar" at bounding box center [35, 78] width 22 height 6
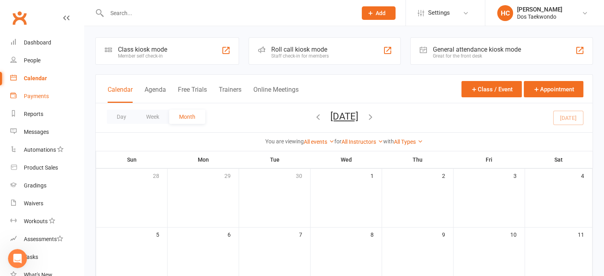
click at [44, 90] on link "Payments" at bounding box center [46, 96] width 73 height 18
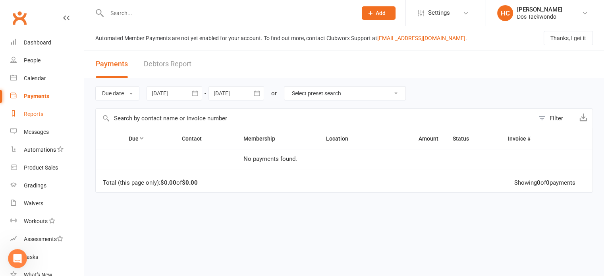
click at [40, 119] on link "Reports" at bounding box center [46, 114] width 73 height 18
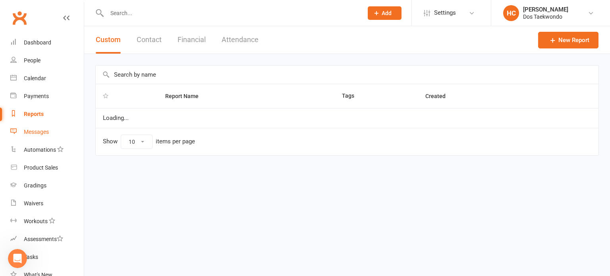
click at [44, 132] on div "Messages" at bounding box center [36, 132] width 25 height 6
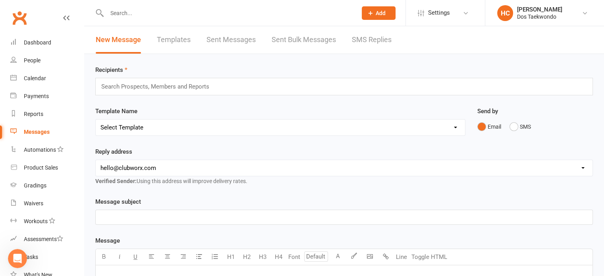
click at [310, 125] on select "Select Template [SMS] [Default template - review before using] Appointment remi…" at bounding box center [280, 128] width 369 height 16
click at [586, 109] on div "Send by Email SMS" at bounding box center [535, 120] width 116 height 28
click at [173, 41] on link "Templates" at bounding box center [174, 39] width 34 height 27
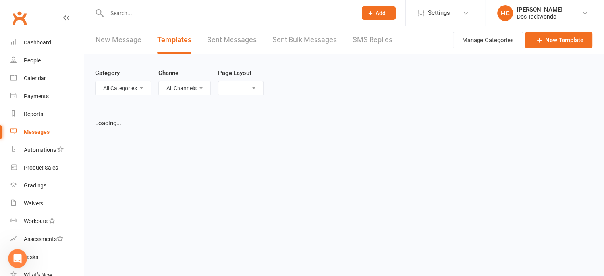
select select "grid"
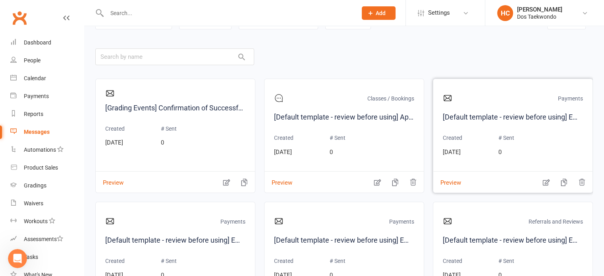
click at [570, 96] on p "Payments" at bounding box center [570, 99] width 25 height 11
select select "20730"
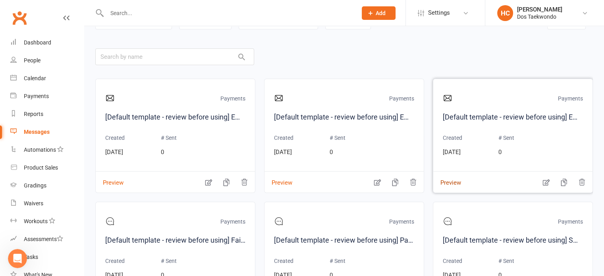
click at [453, 181] on button "Preview" at bounding box center [447, 177] width 28 height 8
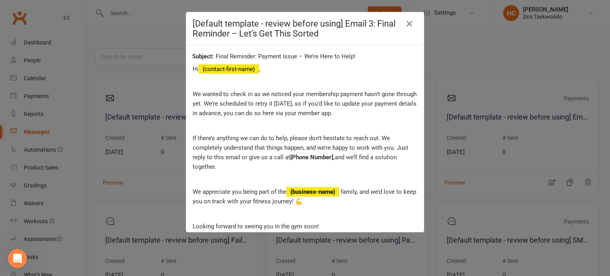
drag, startPoint x: 192, startPoint y: 95, endPoint x: 377, endPoint y: 166, distance: 198.5
click at [374, 166] on div "Hi {contact-first-name} , We wanted to check in as we noticed your membership p…" at bounding box center [305, 166] width 225 height 204
click at [375, 173] on div "Hi {contact-first-name} , We wanted to check in as we noticed your membership p…" at bounding box center [305, 166] width 225 height 204
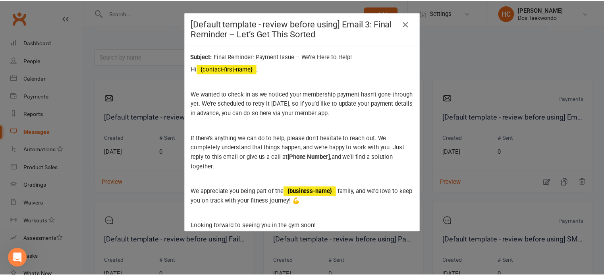
scroll to position [46, 0]
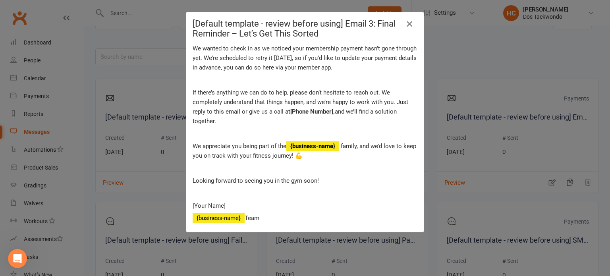
click at [406, 25] on icon "button" at bounding box center [410, 24] width 10 height 10
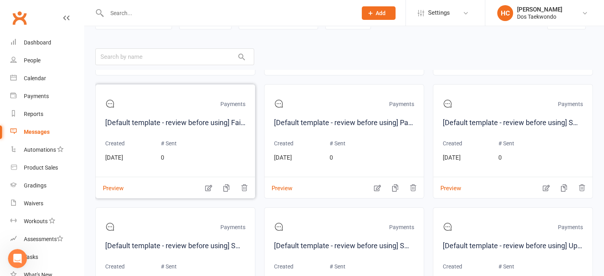
scroll to position [132, 0]
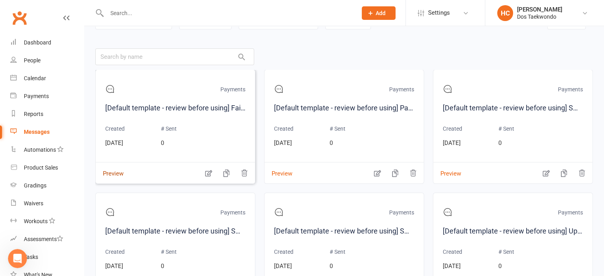
click at [113, 172] on button "Preview" at bounding box center [110, 168] width 28 height 8
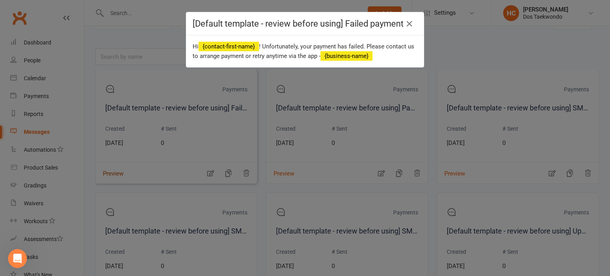
click at [113, 172] on div "[Default template - review before using] Failed payment Hi {contact-first-name}…" at bounding box center [305, 138] width 610 height 276
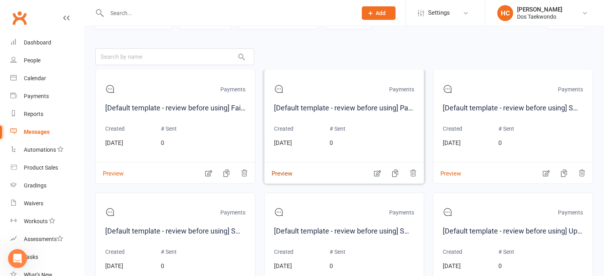
click at [291, 172] on button "Preview" at bounding box center [278, 168] width 28 height 8
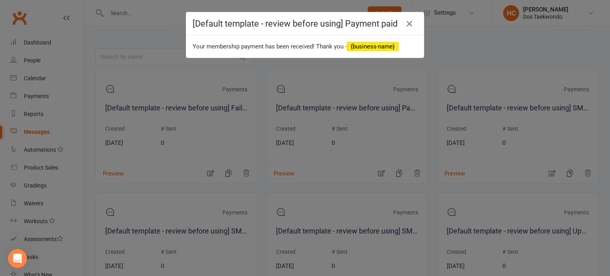
click at [289, 176] on div "[Default template - review before using] Payment paid Your membership payment h…" at bounding box center [305, 138] width 610 height 276
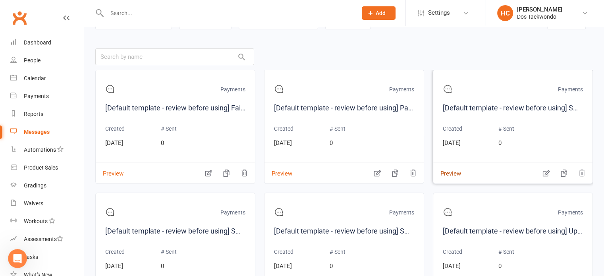
click at [455, 176] on div "Payments [Default template - review before using] SMS 1: Friendly Reminder – Pa…" at bounding box center [513, 126] width 160 height 114
click at [446, 172] on button "Preview" at bounding box center [447, 168] width 28 height 8
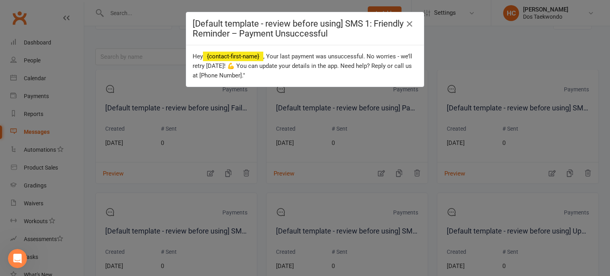
click at [411, 25] on button "button" at bounding box center [409, 23] width 13 height 13
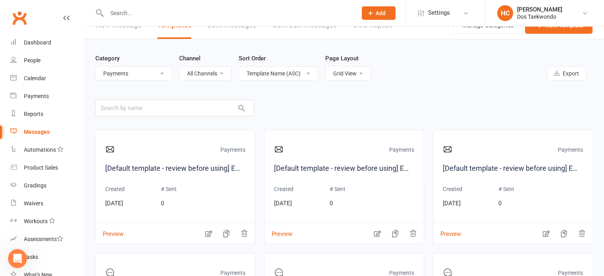
scroll to position [0, 0]
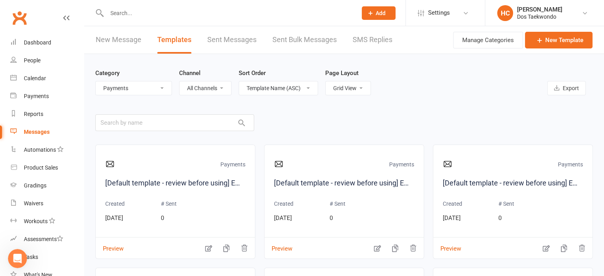
click at [113, 35] on link "New Message" at bounding box center [119, 39] width 46 height 27
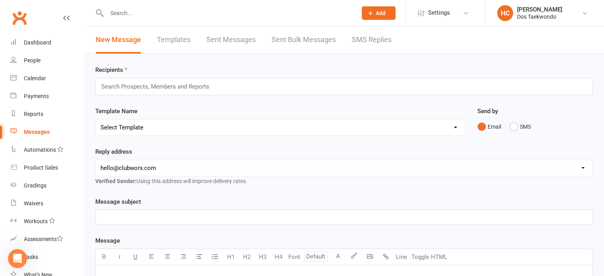
click at [171, 46] on link "Templates" at bounding box center [174, 39] width 34 height 27
select select "grid"
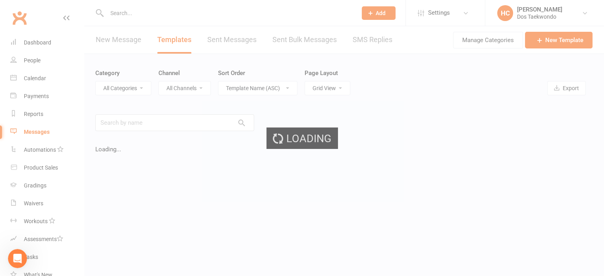
select select "20730"
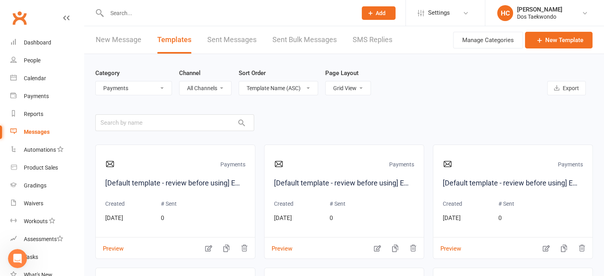
click at [245, 46] on link "Sent Messages" at bounding box center [231, 39] width 49 height 27
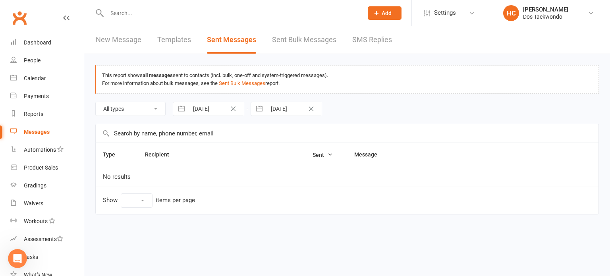
select select "10"
click at [386, 37] on link "SMS Replies" at bounding box center [372, 39] width 40 height 27
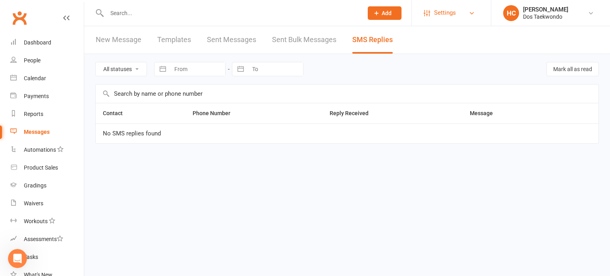
click at [454, 17] on span "Settings" at bounding box center [445, 13] width 22 height 18
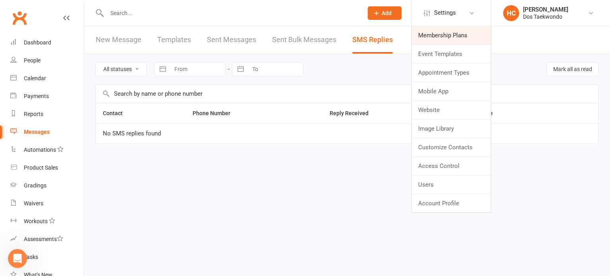
click at [456, 33] on link "Membership Plans" at bounding box center [451, 35] width 79 height 18
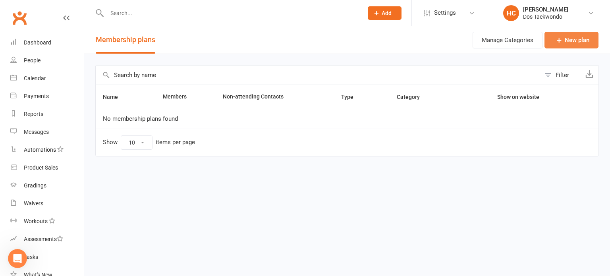
click at [589, 37] on link "New plan" at bounding box center [571, 40] width 54 height 17
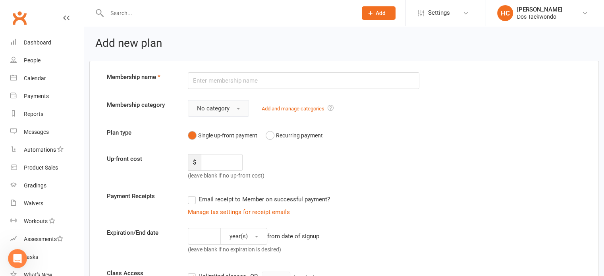
click at [221, 111] on span "No category" at bounding box center [213, 108] width 33 height 7
click at [278, 135] on button "Recurring payment" at bounding box center [294, 135] width 57 height 15
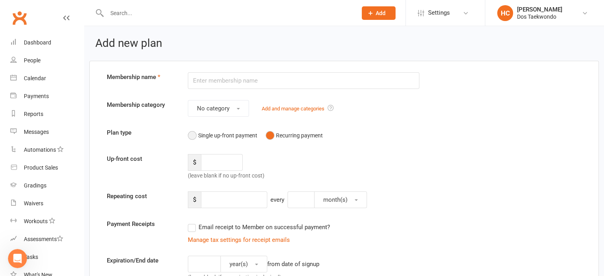
click at [238, 133] on button "Single up-front payment" at bounding box center [222, 135] width 69 height 15
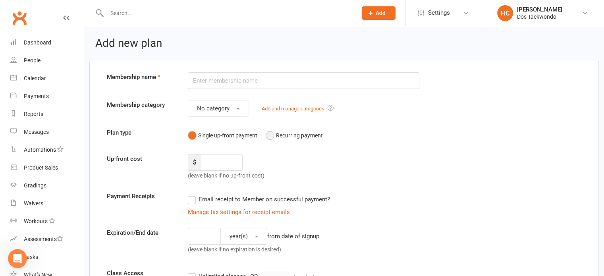
click at [291, 136] on button "Recurring payment" at bounding box center [294, 135] width 57 height 15
